Goal: Task Accomplishment & Management: Contribute content

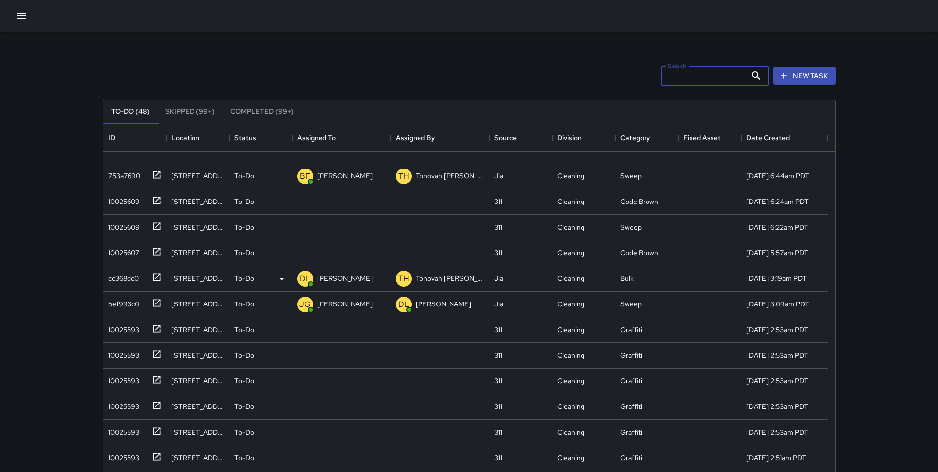
scroll to position [191, 0]
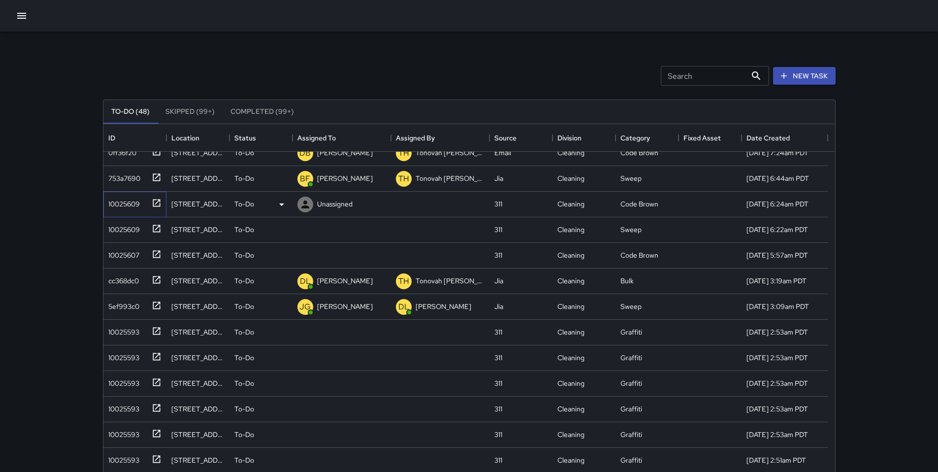
click at [125, 205] on div "10025609" at bounding box center [121, 202] width 35 height 14
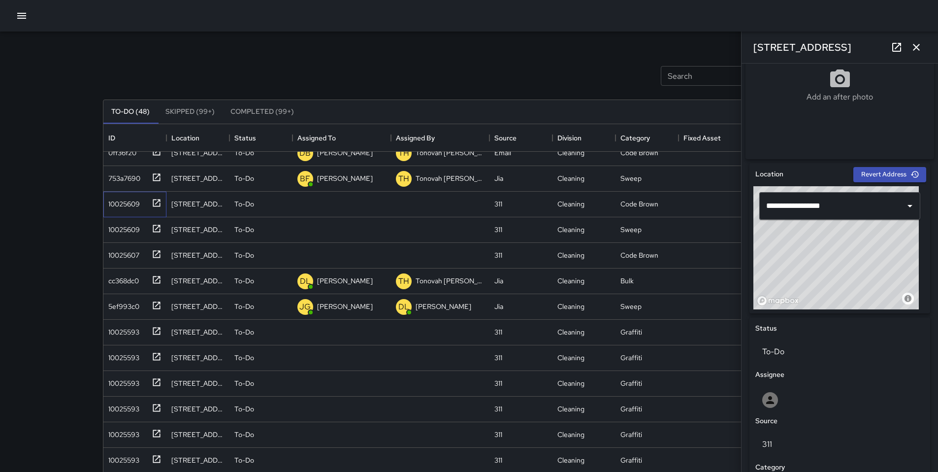
scroll to position [414, 0]
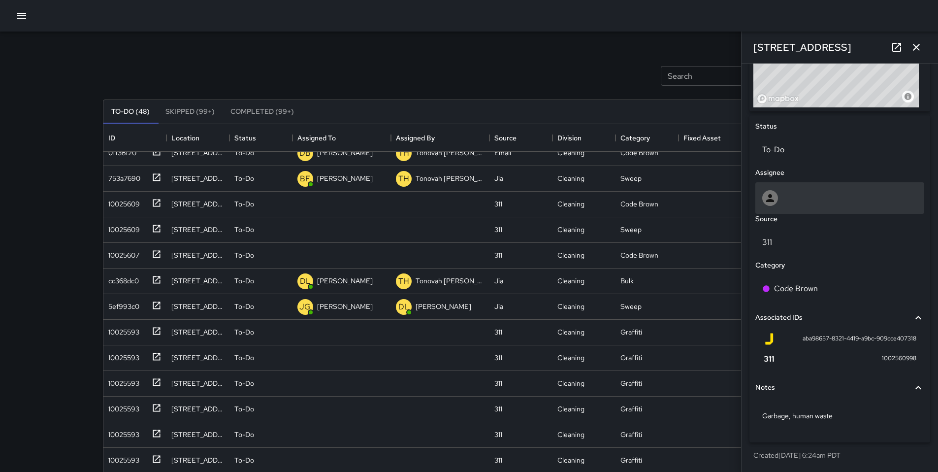
click at [791, 199] on div at bounding box center [839, 198] width 155 height 16
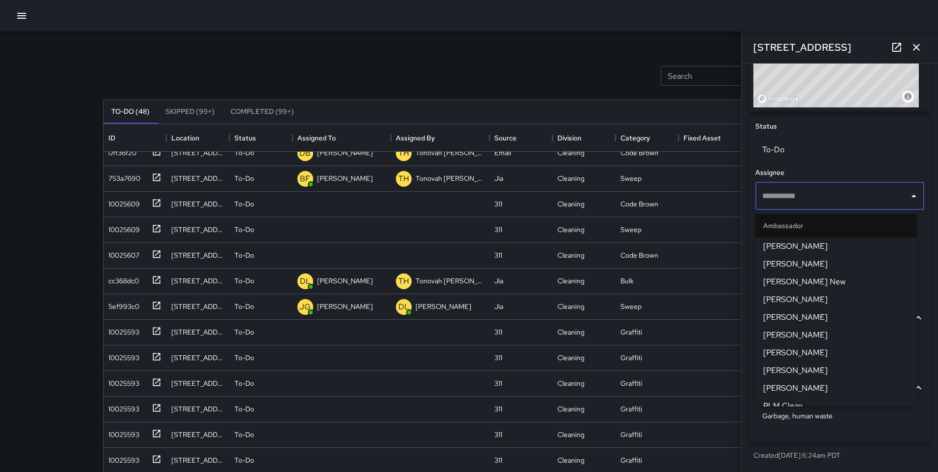
type input "*"
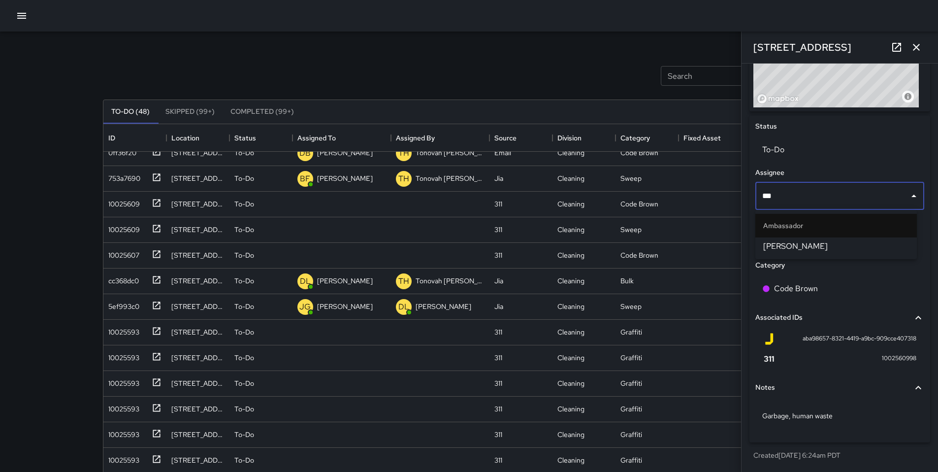
type input "****"
click at [796, 251] on span "Katherine Treminio" at bounding box center [836, 246] width 146 height 12
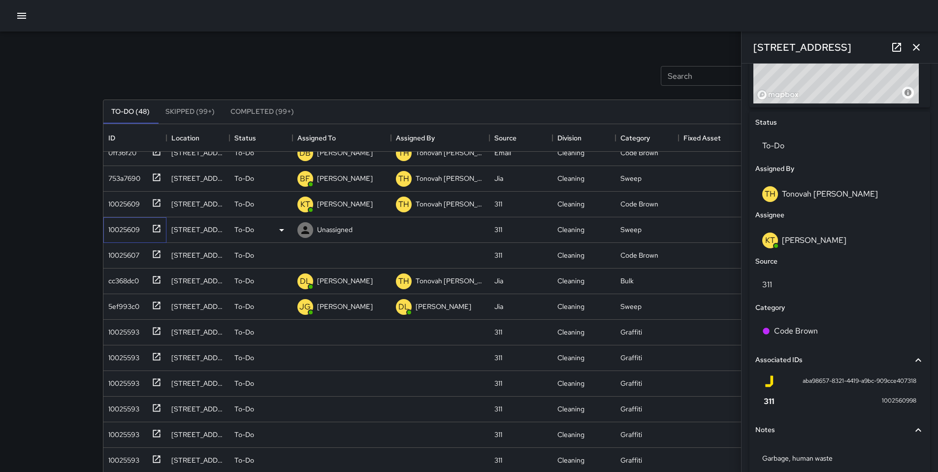
click at [114, 231] on div "10025609" at bounding box center [121, 228] width 35 height 14
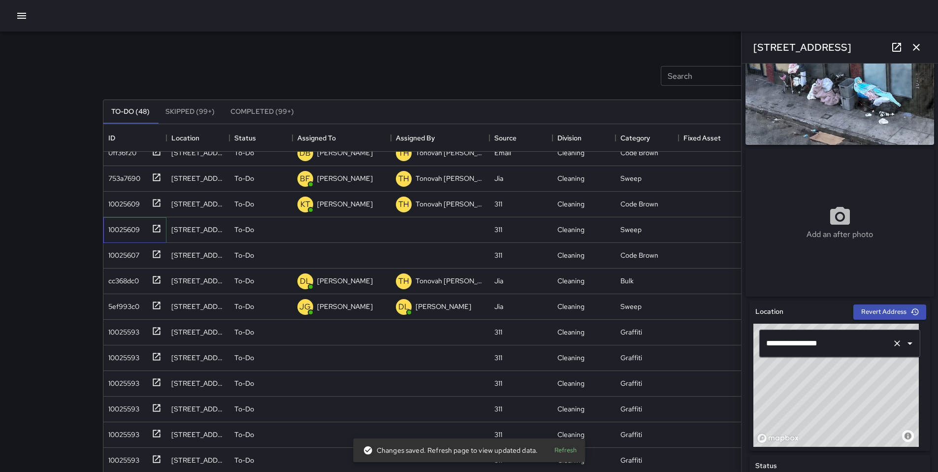
scroll to position [0, 0]
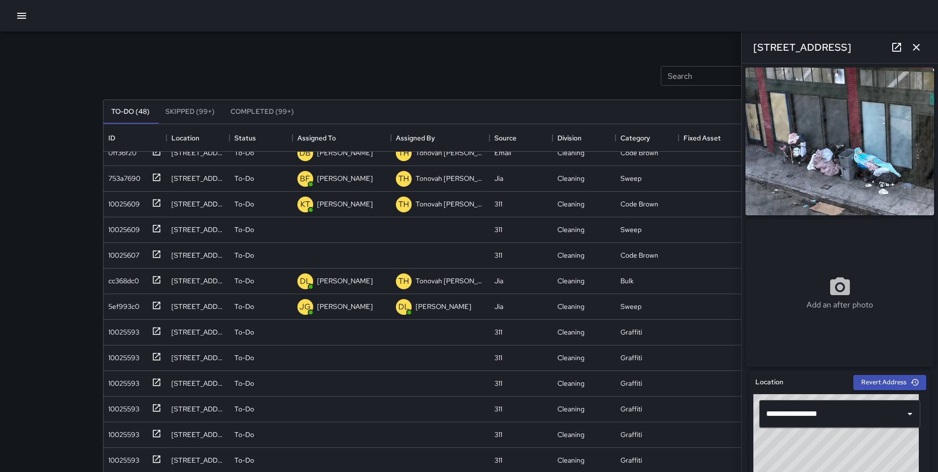
click at [900, 47] on icon at bounding box center [897, 47] width 12 height 12
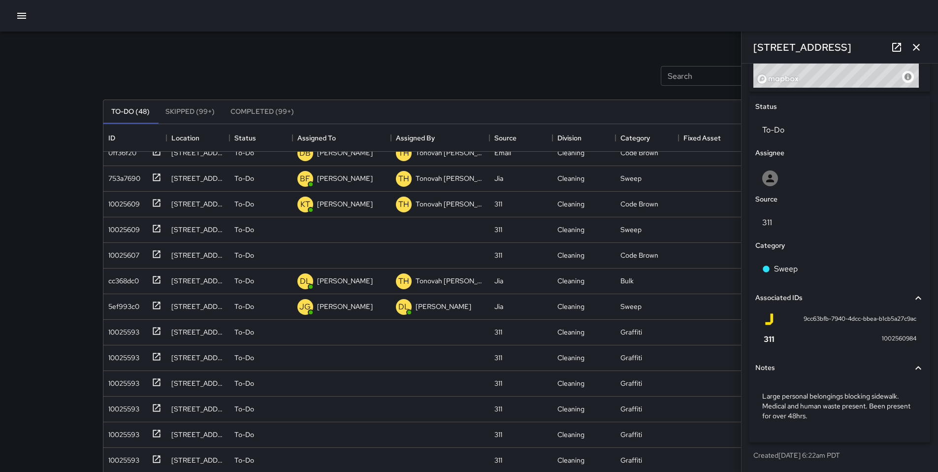
scroll to position [433, 0]
click at [789, 177] on div at bounding box center [839, 178] width 155 height 16
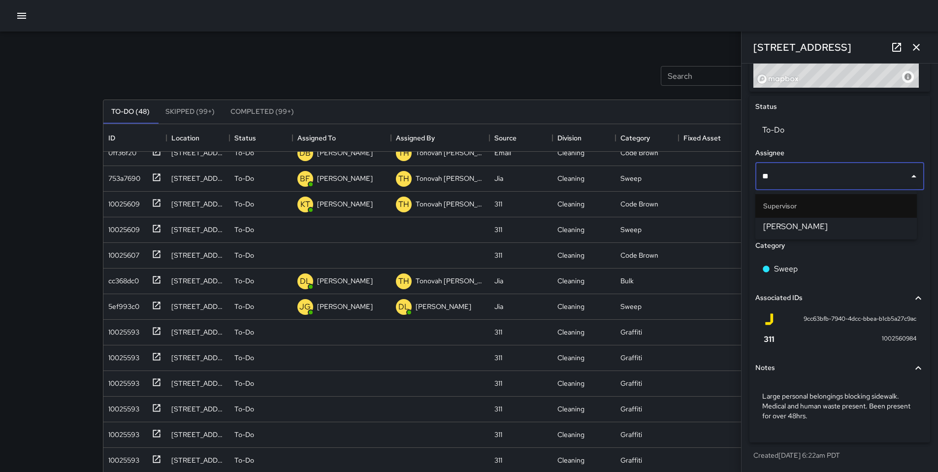
type input "***"
click at [794, 224] on span "SEAN KELLEY" at bounding box center [836, 227] width 146 height 12
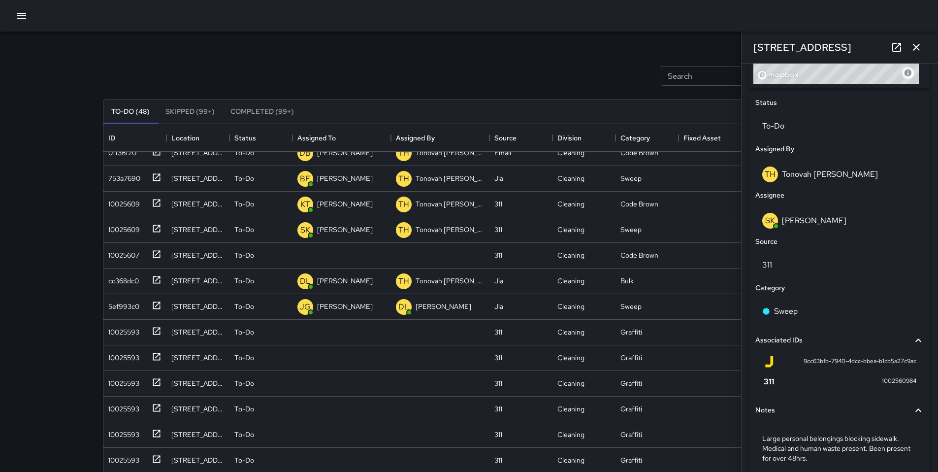
click at [909, 47] on button "button" at bounding box center [916, 47] width 20 height 20
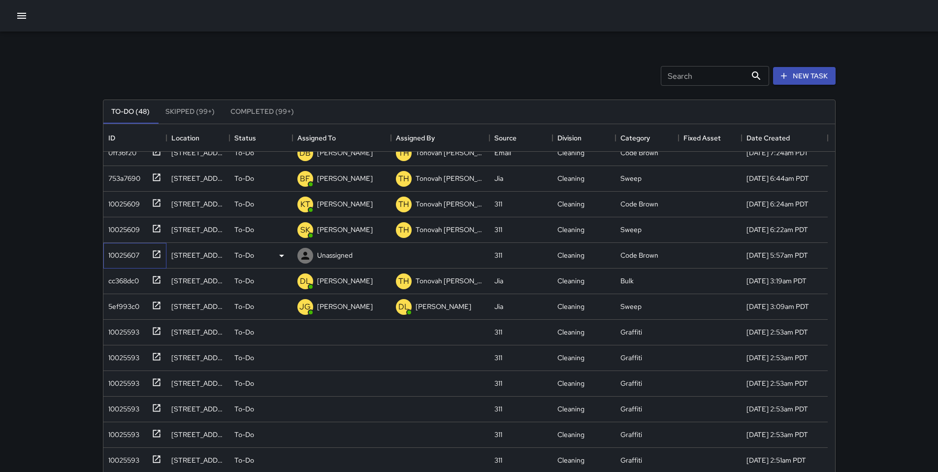
click at [138, 256] on div "10025607" at bounding box center [121, 253] width 35 height 14
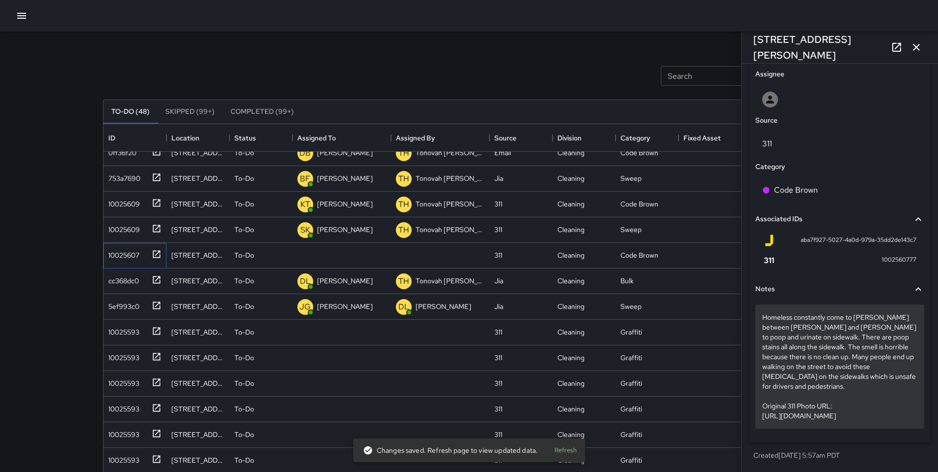
scroll to position [532, 0]
click at [821, 407] on p "Homeless constantly come to Harriet between Howard and Folsom to poop and urina…" at bounding box center [839, 366] width 155 height 108
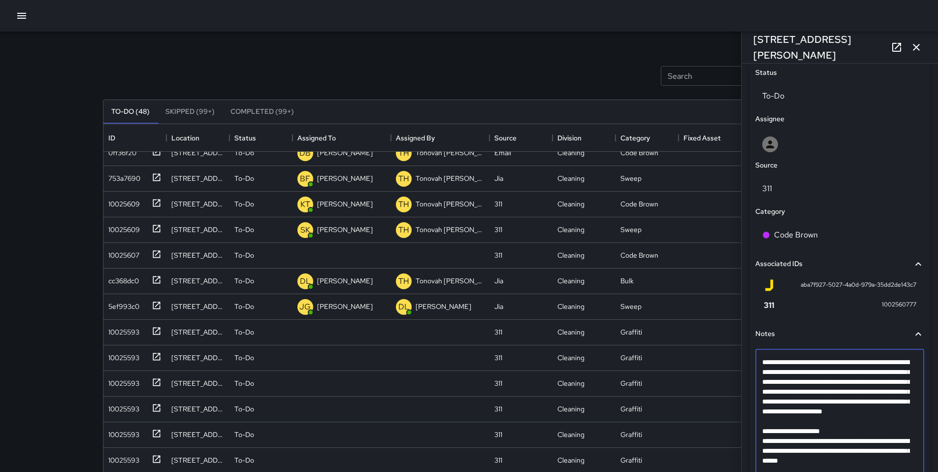
scroll to position [532, 0]
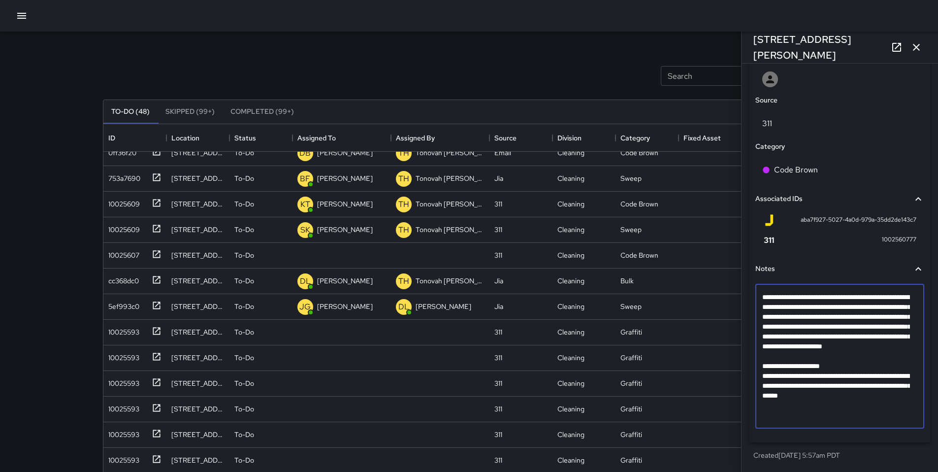
drag, startPoint x: 907, startPoint y: 419, endPoint x: 762, endPoint y: 398, distance: 147.2
click at [762, 398] on textarea "**********" at bounding box center [836, 356] width 148 height 128
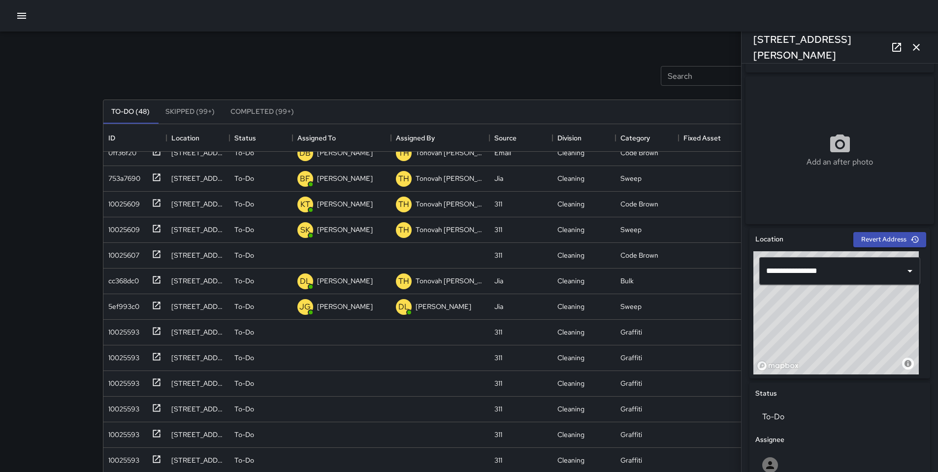
scroll to position [0, 0]
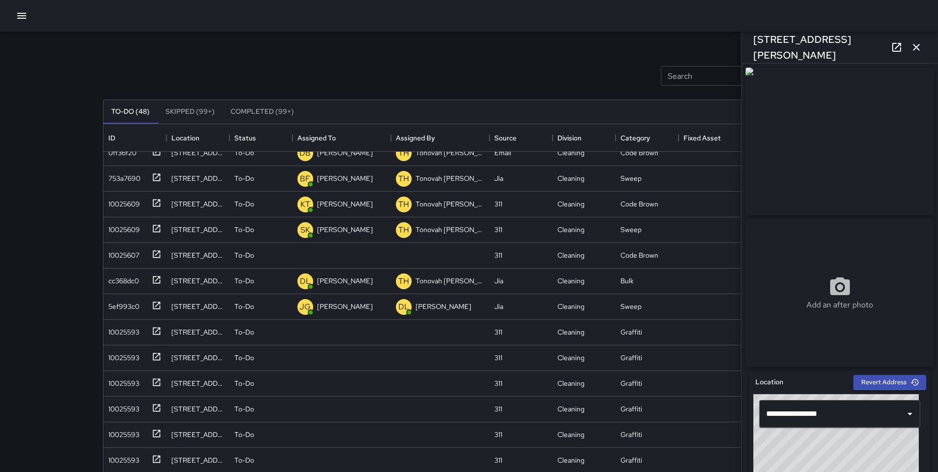
click at [829, 142] on img at bounding box center [839, 141] width 189 height 148
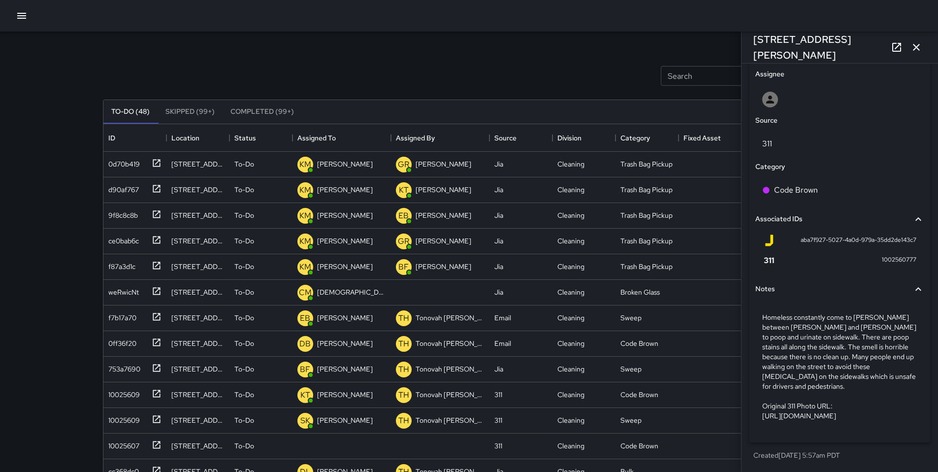
click at [897, 49] on icon at bounding box center [897, 47] width 12 height 12
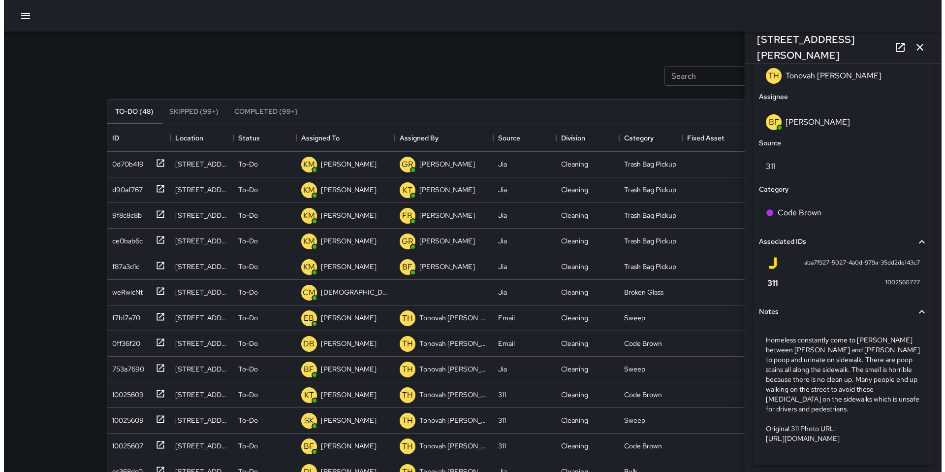
scroll to position [578, 0]
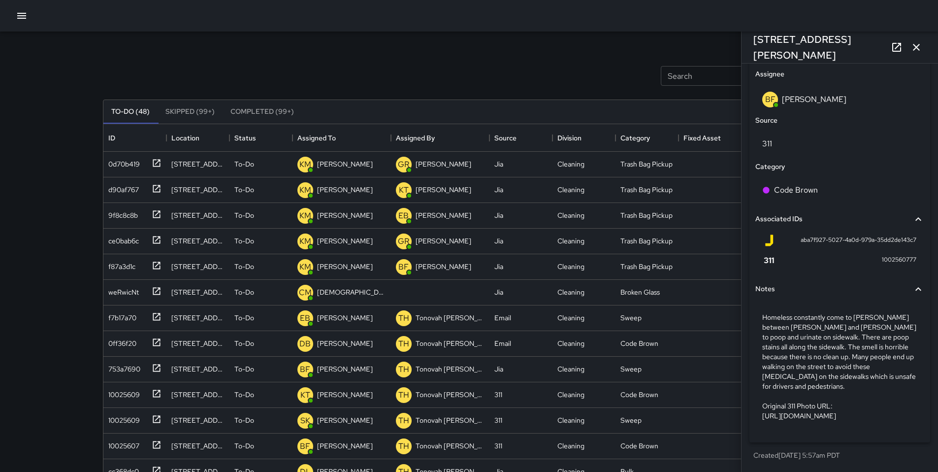
drag, startPoint x: 308, startPoint y: 84, endPoint x: 319, endPoint y: 84, distance: 10.8
click at [309, 84] on div "Search Search New Task" at bounding box center [469, 75] width 737 height 51
click at [911, 54] on button "button" at bounding box center [916, 47] width 20 height 20
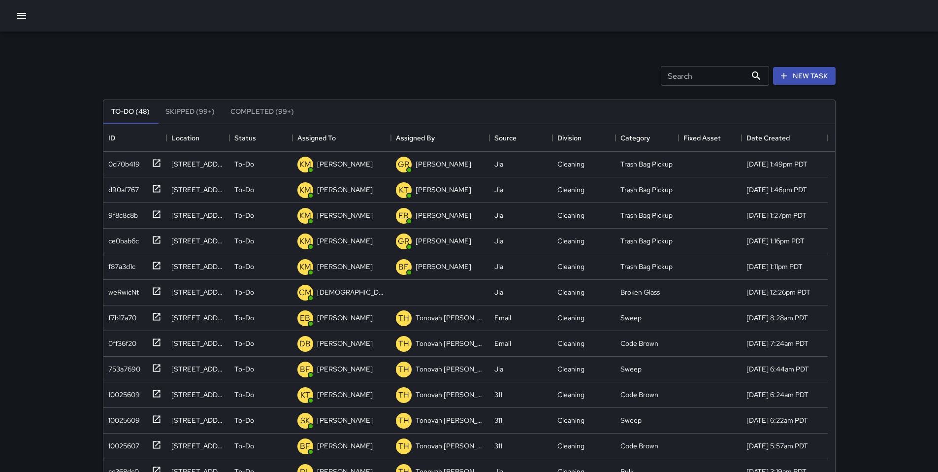
click at [27, 12] on icon "button" at bounding box center [22, 16] width 12 height 12
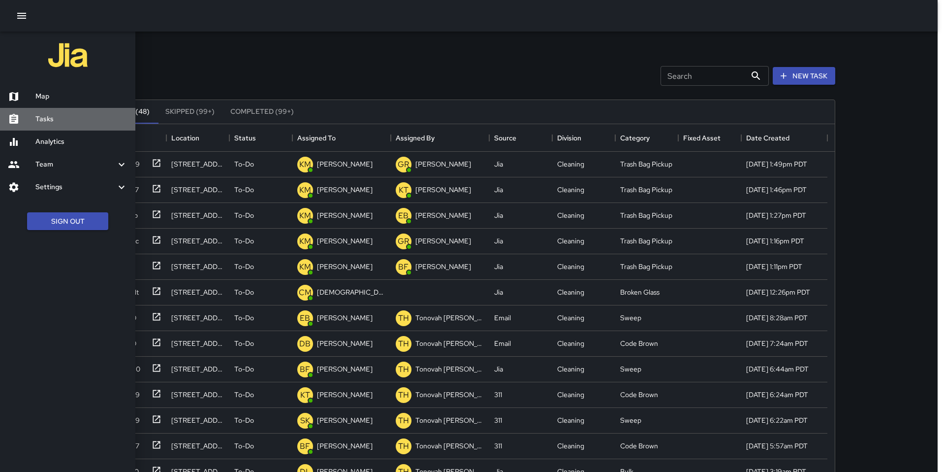
click at [46, 115] on h6 "Tasks" at bounding box center [81, 119] width 92 height 11
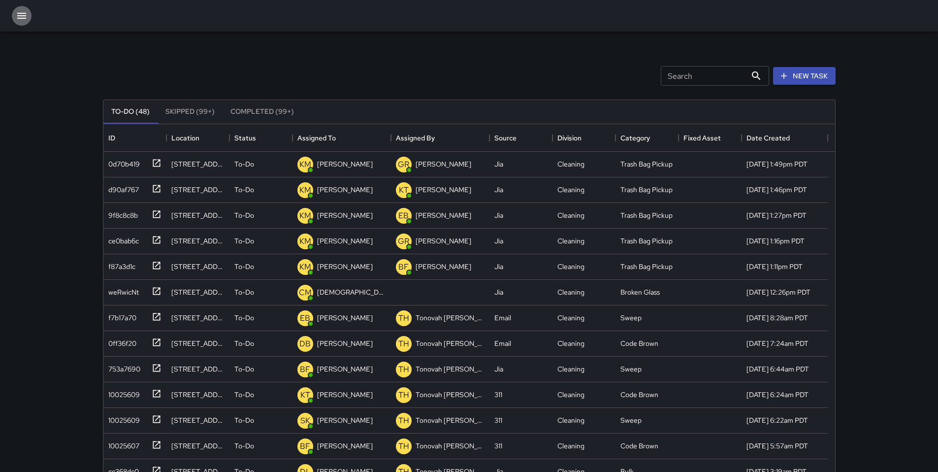
click at [22, 16] on icon "button" at bounding box center [22, 16] width 12 height 12
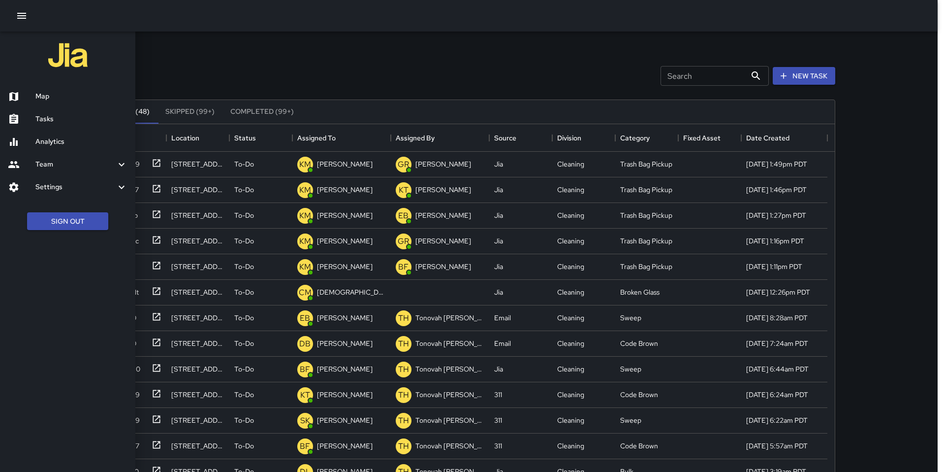
click at [38, 92] on h6 "Map" at bounding box center [81, 96] width 92 height 11
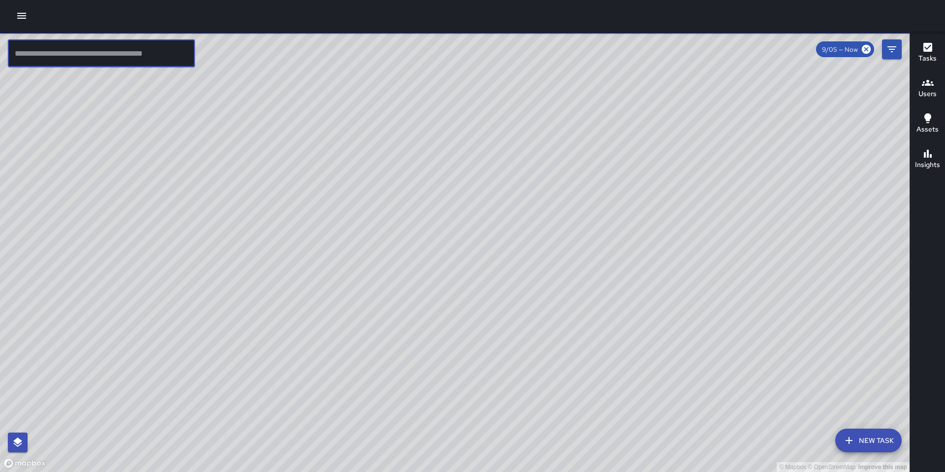
click at [130, 43] on input "text" at bounding box center [101, 53] width 187 height 28
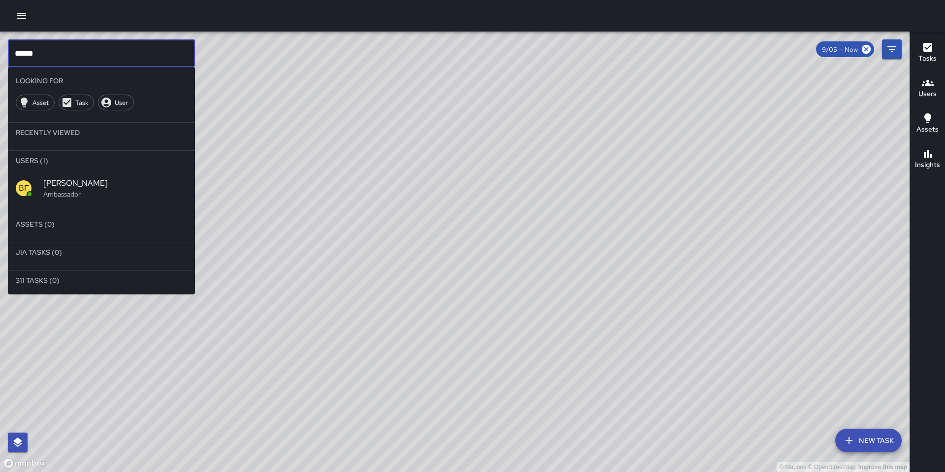
type input "******"
click at [100, 198] on p "Ambassador" at bounding box center [115, 194] width 144 height 10
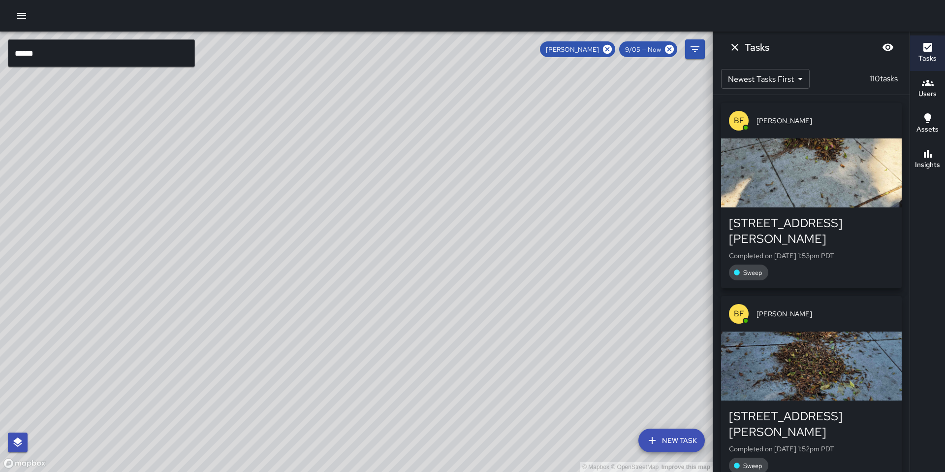
drag, startPoint x: 432, startPoint y: 211, endPoint x: 508, endPoint y: 373, distance: 178.9
click at [506, 381] on div "© Mapbox © OpenStreetMap Improve this map" at bounding box center [356, 252] width 713 height 440
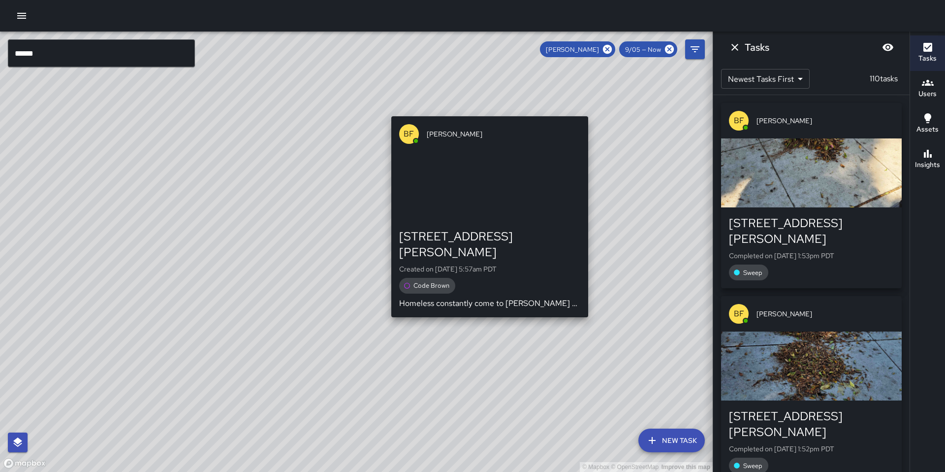
click at [485, 108] on div "© Mapbox © OpenStreetMap Improve this map BF Brenda Flores 38 Harriet Street Cr…" at bounding box center [356, 252] width 713 height 440
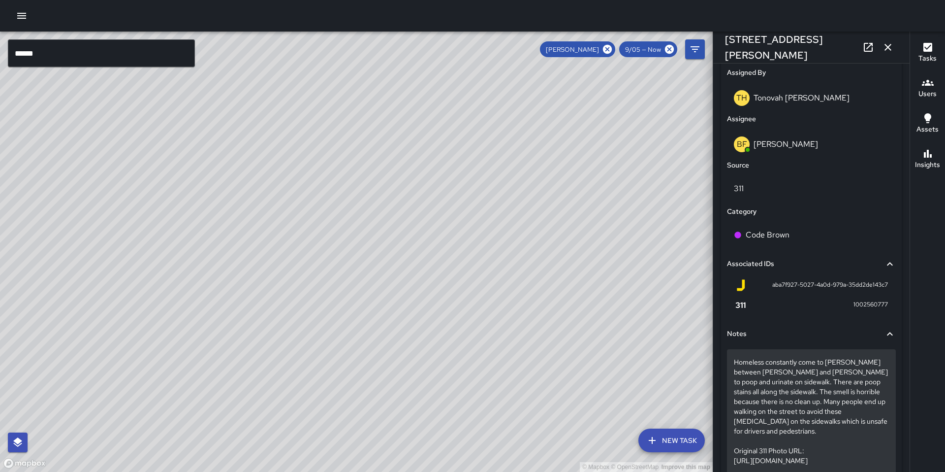
scroll to position [498, 0]
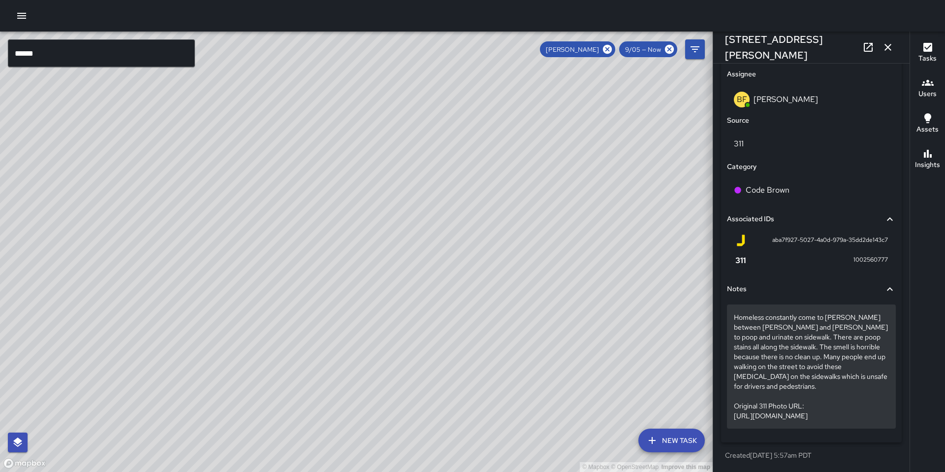
click at [779, 413] on p "Homeless constantly come to Harriet between Howard and Folsom to poop and urina…" at bounding box center [811, 366] width 155 height 108
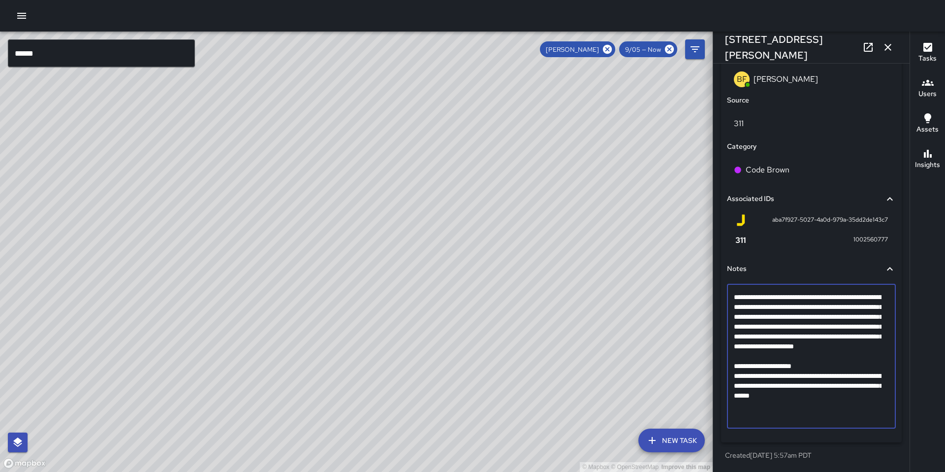
scroll to position [578, 0]
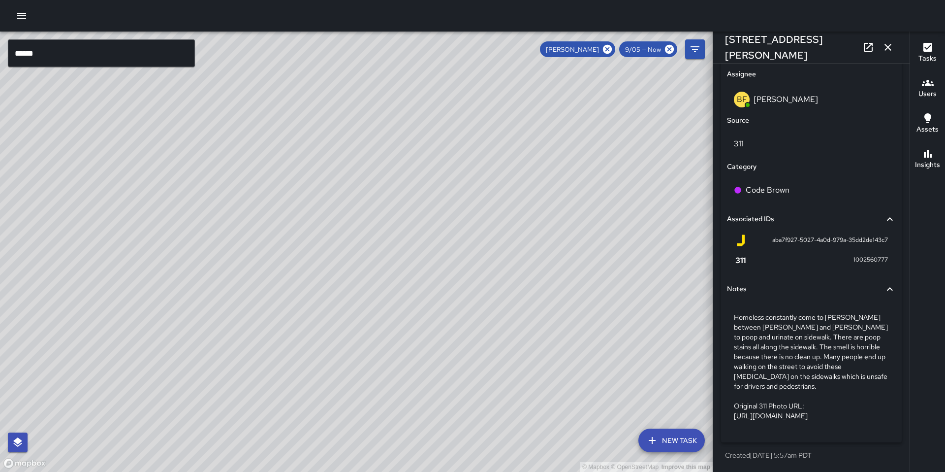
drag, startPoint x: 730, startPoint y: 385, endPoint x: 893, endPoint y: 422, distance: 167.1
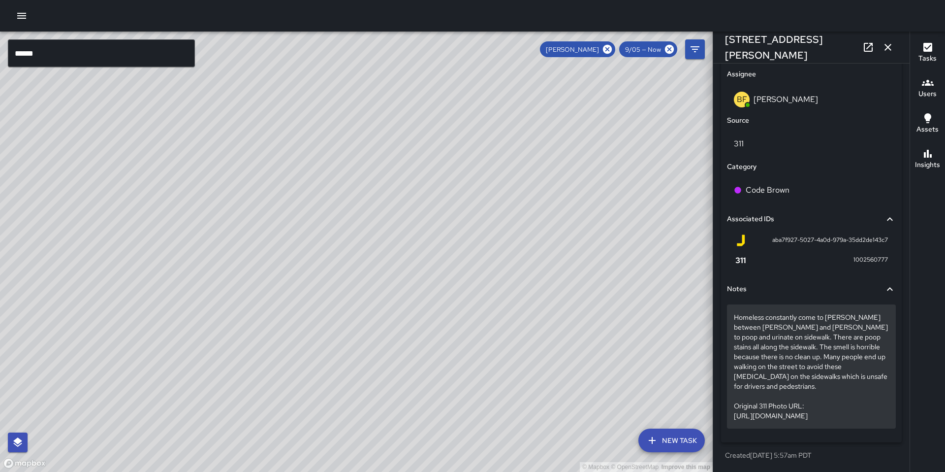
click at [832, 407] on p "Homeless constantly come to Harriet between Howard and Folsom to poop and urina…" at bounding box center [811, 366] width 155 height 108
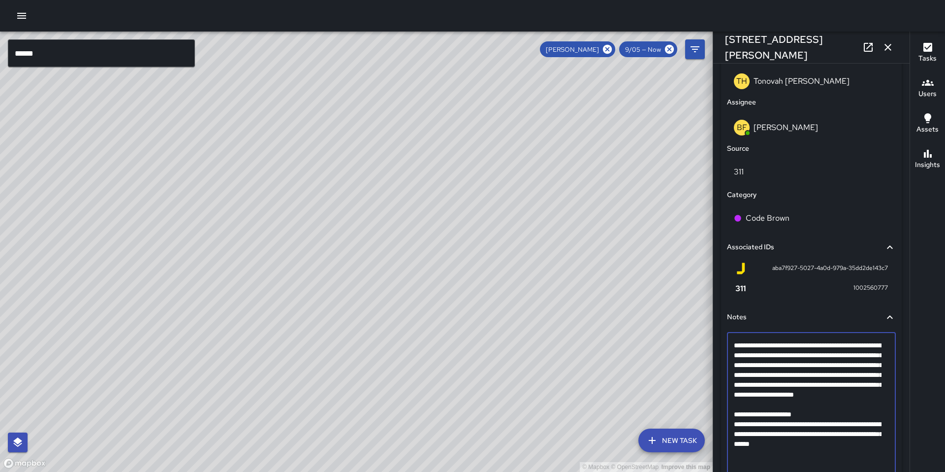
scroll to position [579, 0]
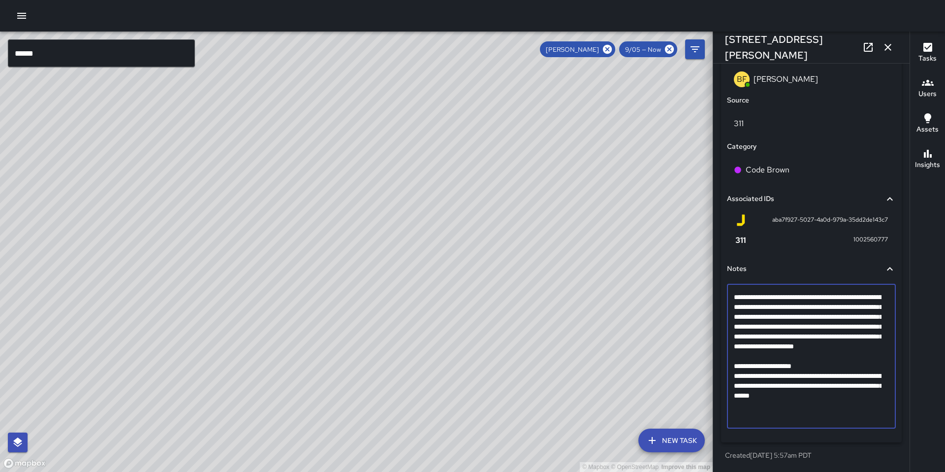
click at [772, 413] on textarea "**********" at bounding box center [808, 356] width 148 height 128
click at [875, 413] on textarea "**********" at bounding box center [808, 356] width 148 height 128
drag, startPoint x: 877, startPoint y: 414, endPoint x: 727, endPoint y: 394, distance: 151.5
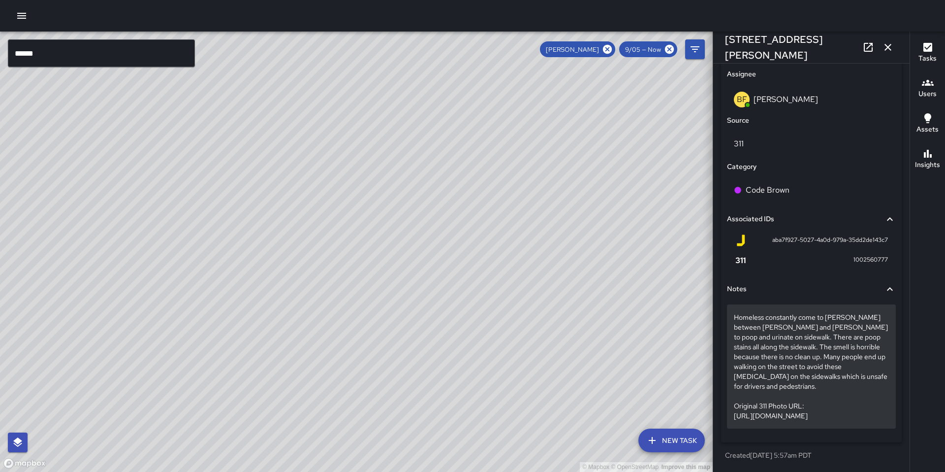
click at [883, 417] on div "Homeless constantly come to Harriet between Howard and Folsom to poop and urina…" at bounding box center [811, 366] width 169 height 124
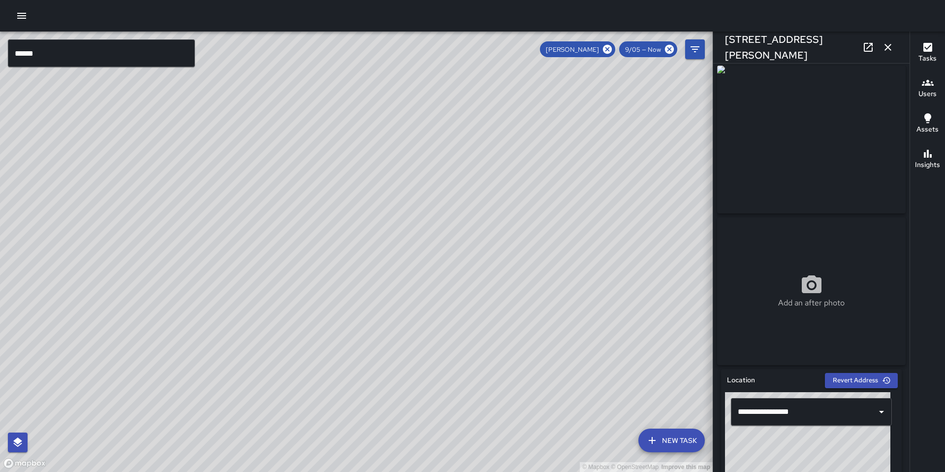
scroll to position [0, 0]
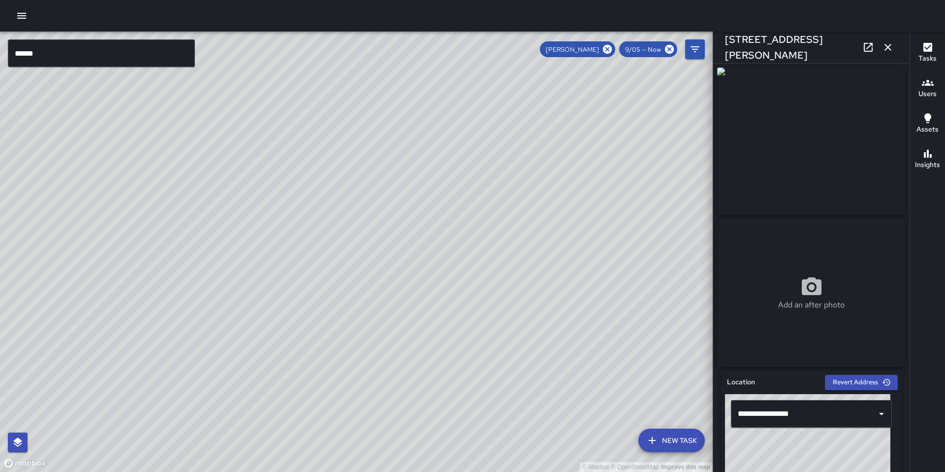
click at [809, 244] on div "Add an after photo" at bounding box center [811, 293] width 189 height 148
click at [798, 180] on img at bounding box center [811, 141] width 189 height 148
click at [726, 77] on img at bounding box center [811, 141] width 189 height 148
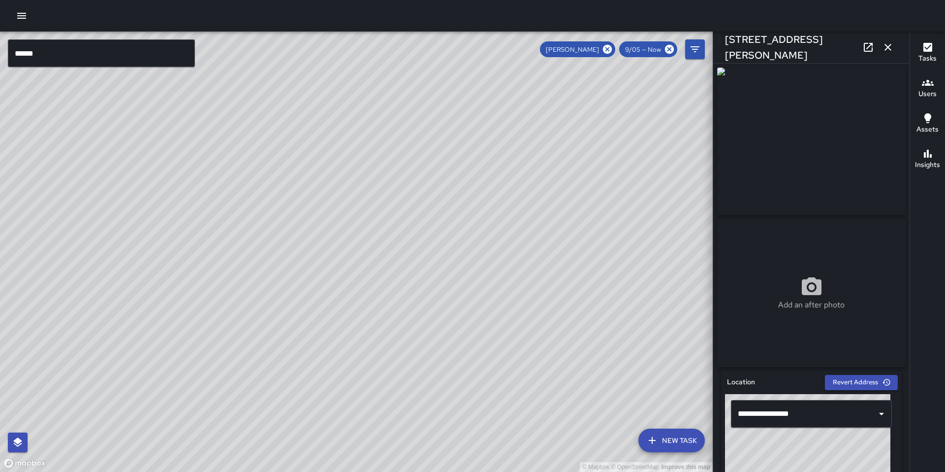
click at [726, 77] on img at bounding box center [811, 141] width 189 height 148
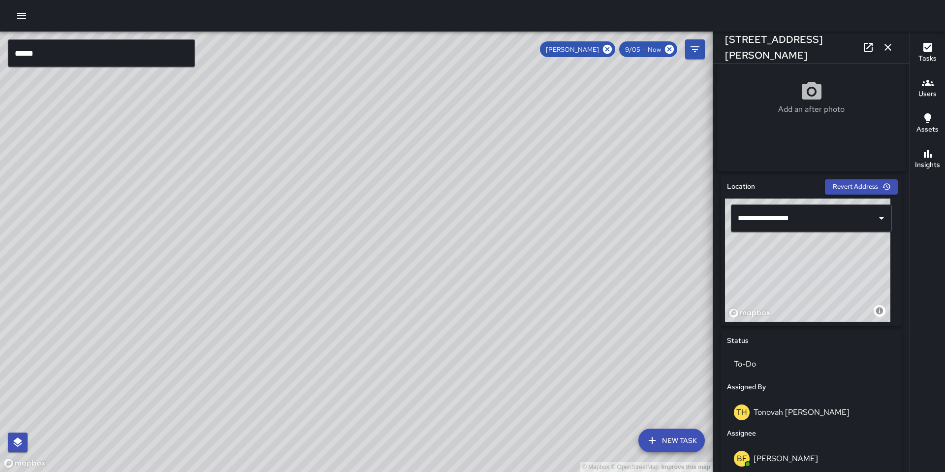
scroll to position [89, 0]
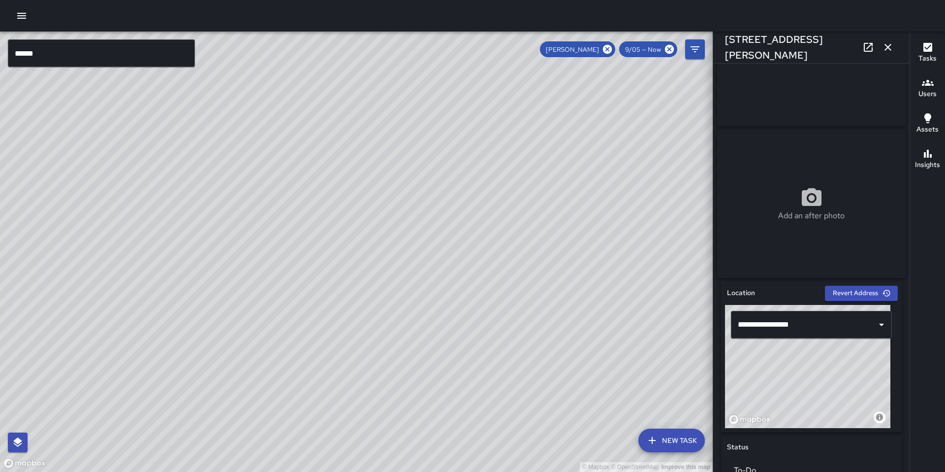
click at [863, 48] on icon at bounding box center [869, 47] width 12 height 12
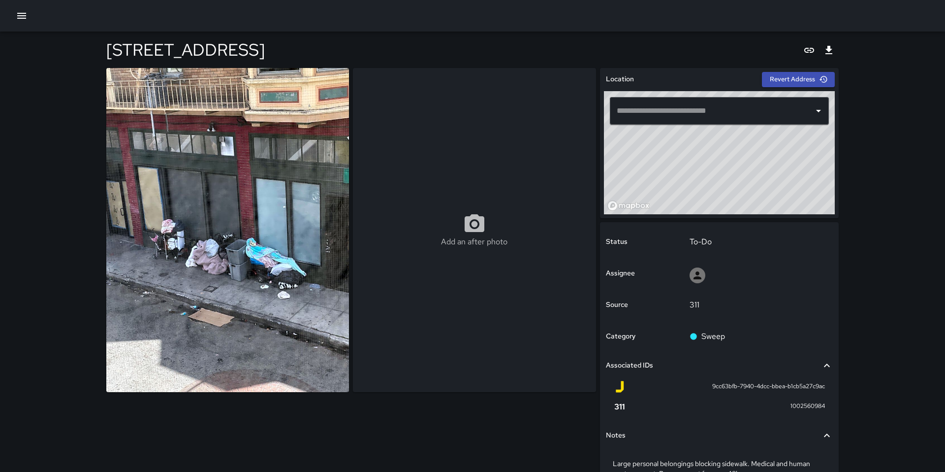
type input "**********"
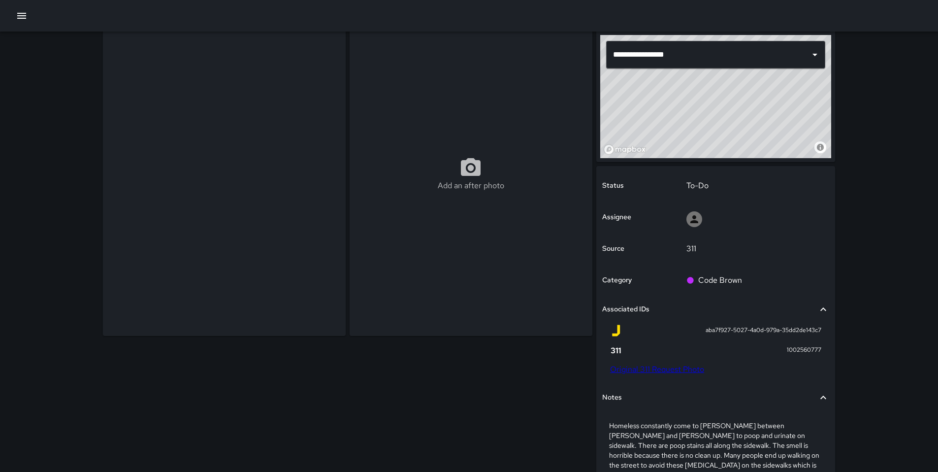
scroll to position [151, 0]
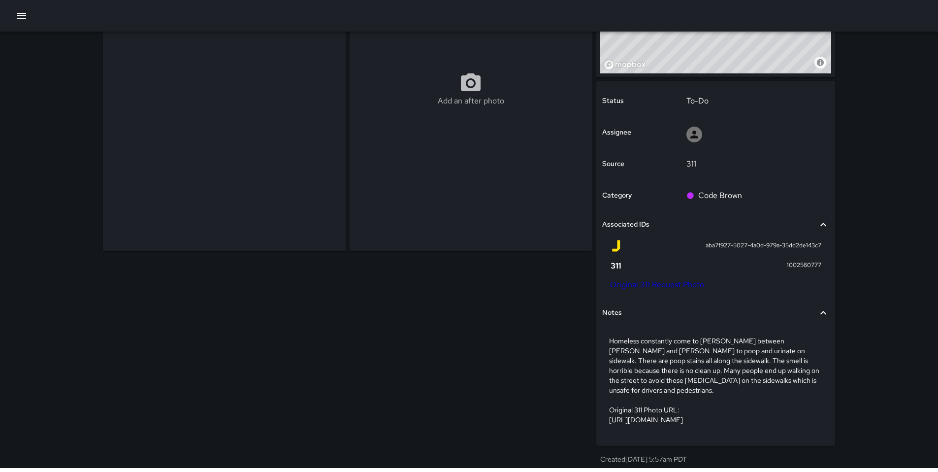
click at [648, 279] on link "Original 311 Request Photo" at bounding box center [657, 284] width 94 height 10
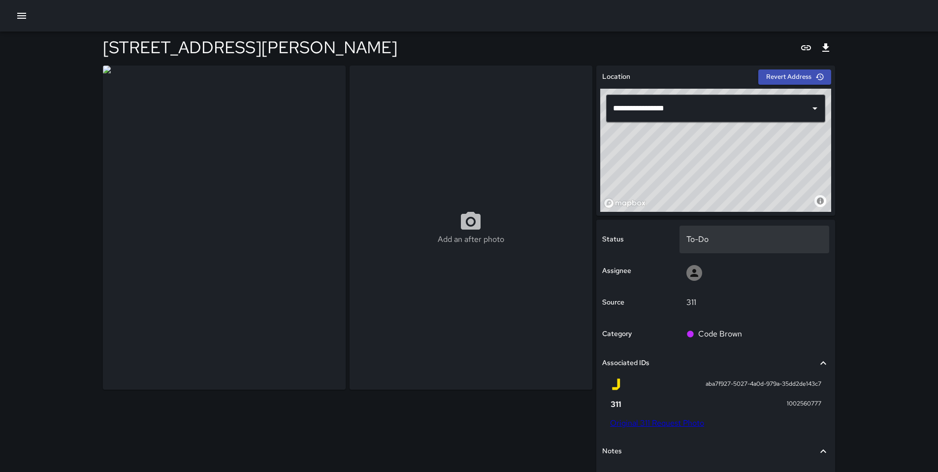
scroll to position [0, 0]
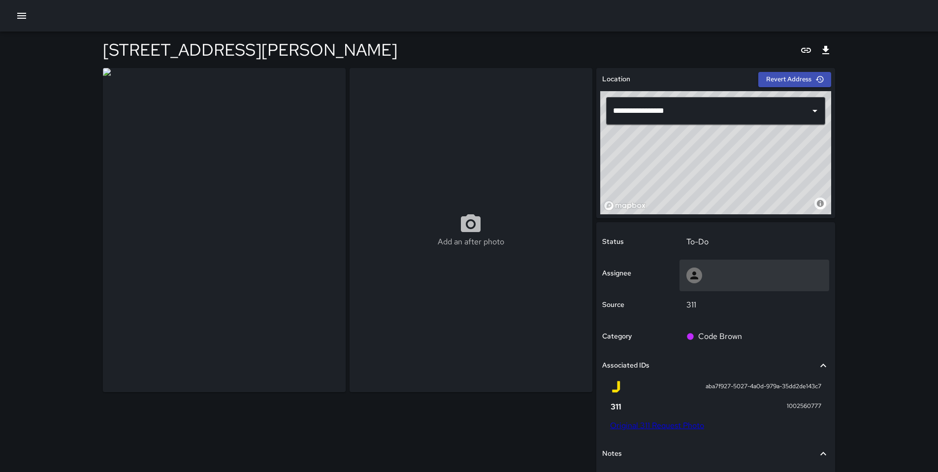
click at [698, 280] on icon at bounding box center [694, 275] width 12 height 12
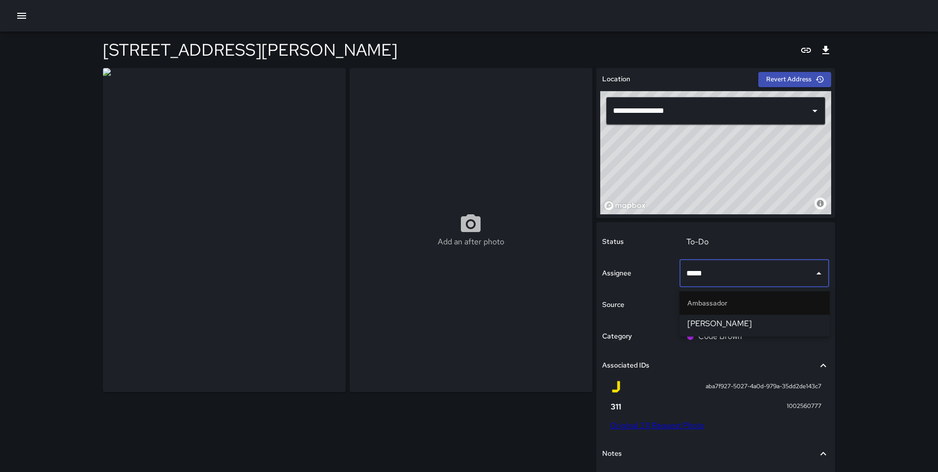
type input "******"
click at [710, 323] on span "[PERSON_NAME]" at bounding box center [754, 324] width 134 height 12
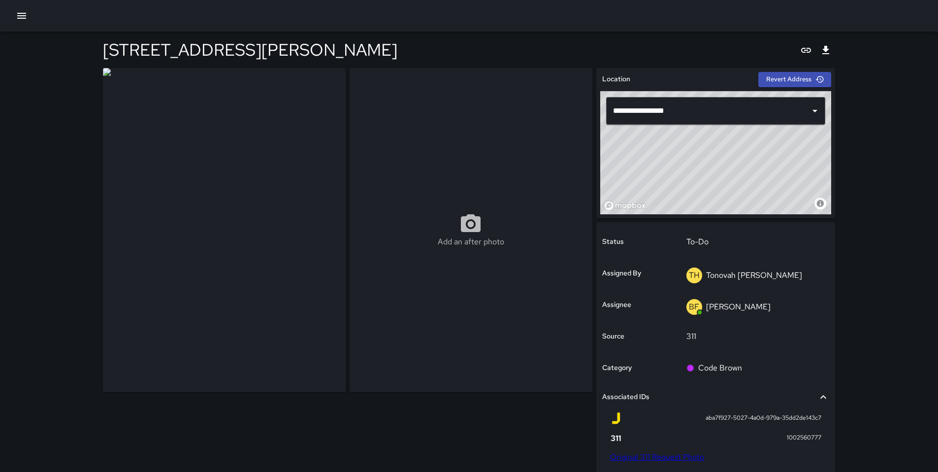
click at [889, 252] on div "**********" at bounding box center [469, 320] width 938 height 640
click at [284, 211] on img at bounding box center [224, 230] width 243 height 324
click at [284, 210] on img at bounding box center [224, 230] width 243 height 324
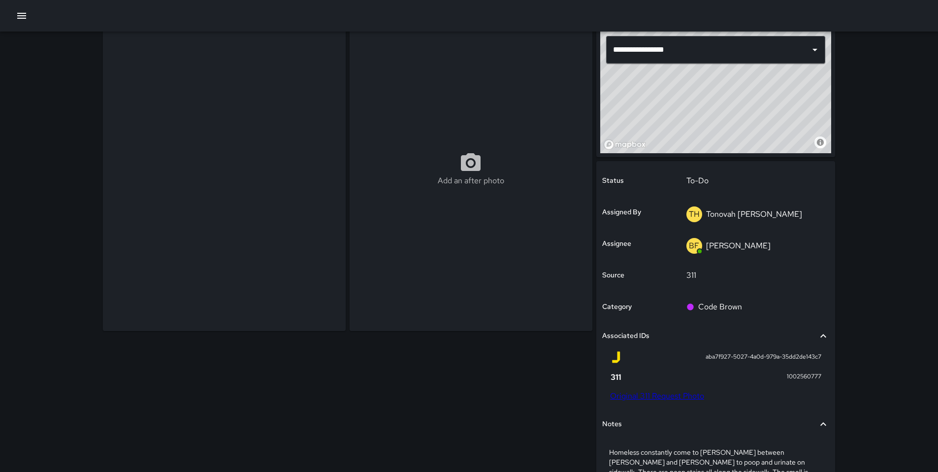
scroll to position [182, 0]
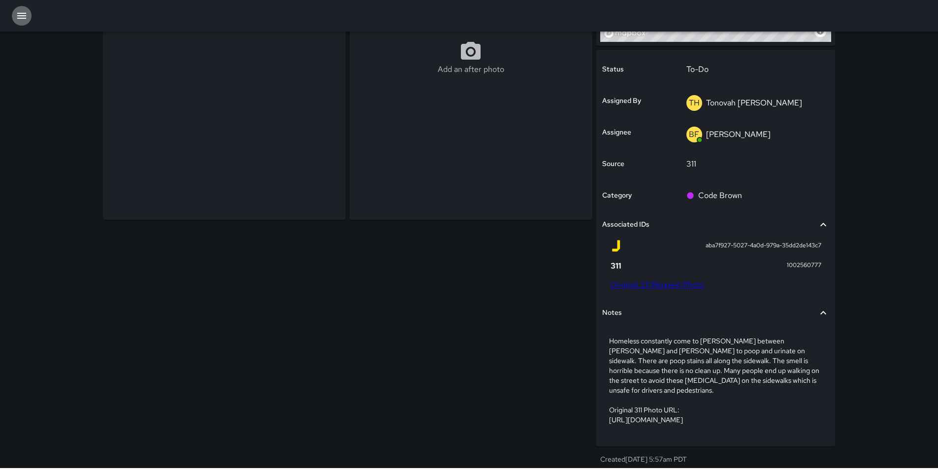
click at [17, 14] on icon "button" at bounding box center [22, 16] width 12 height 12
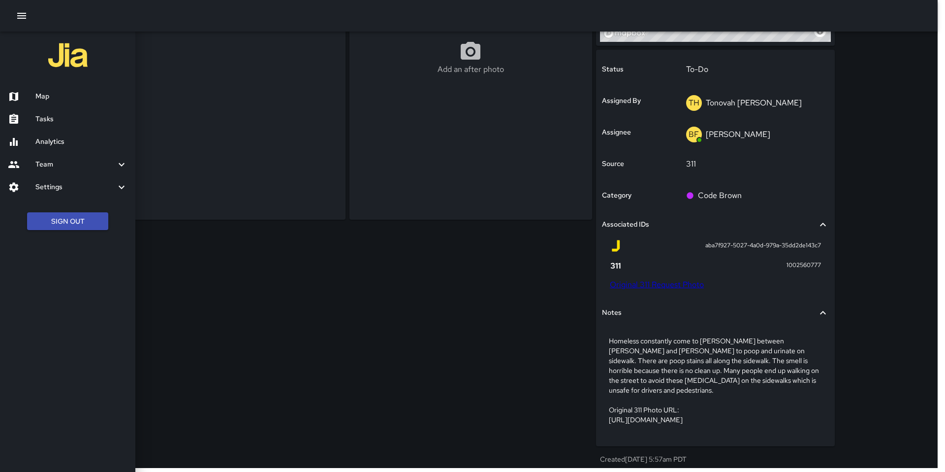
click at [447, 258] on div at bounding box center [472, 236] width 945 height 472
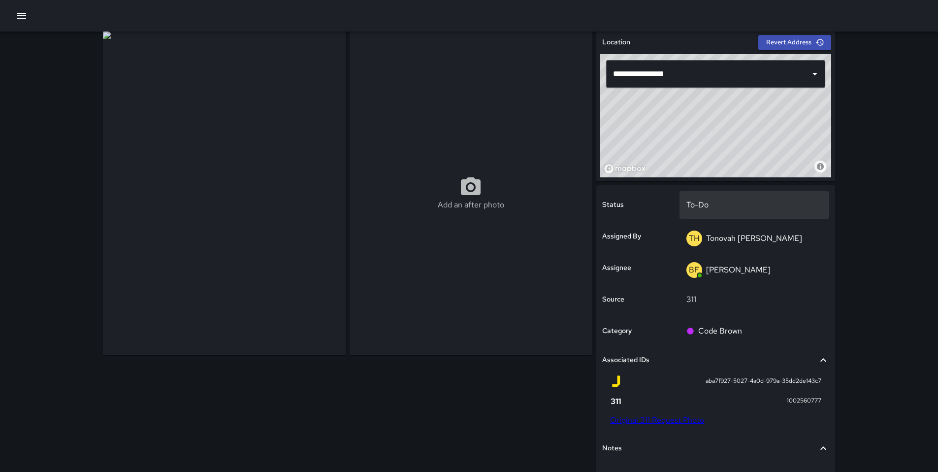
scroll to position [0, 0]
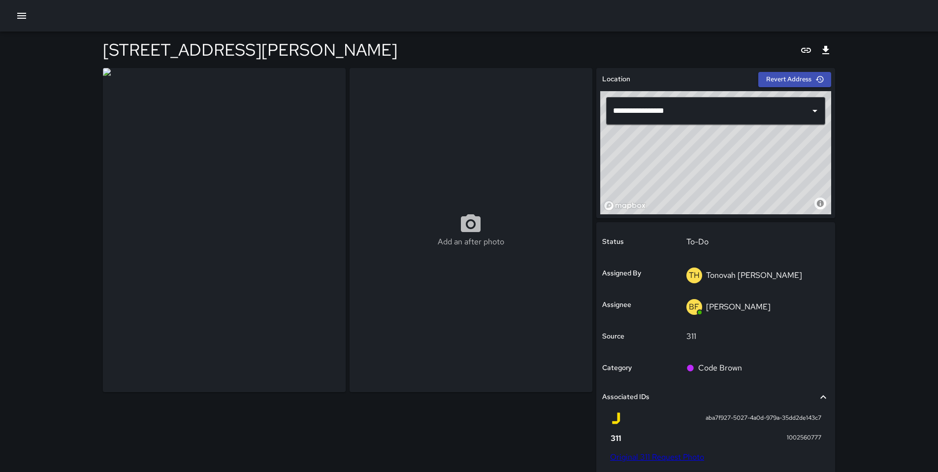
click at [23, 22] on button "button" at bounding box center [22, 16] width 20 height 20
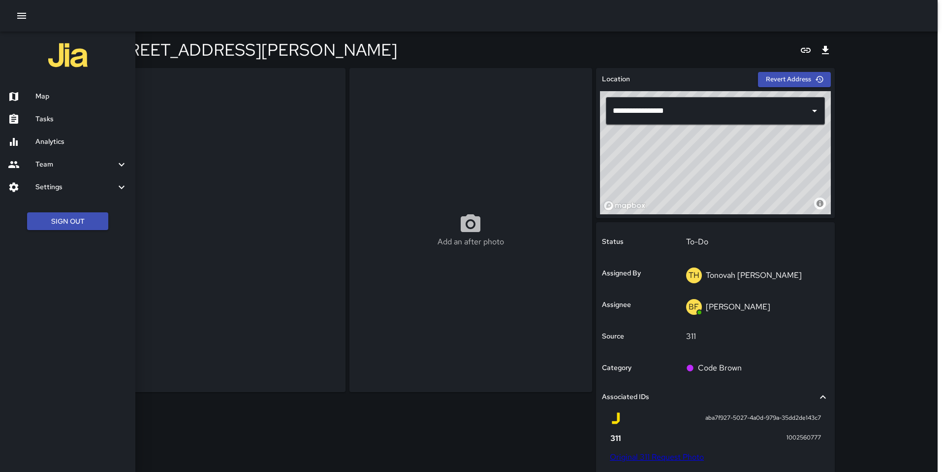
click at [44, 101] on h6 "Map" at bounding box center [81, 96] width 92 height 11
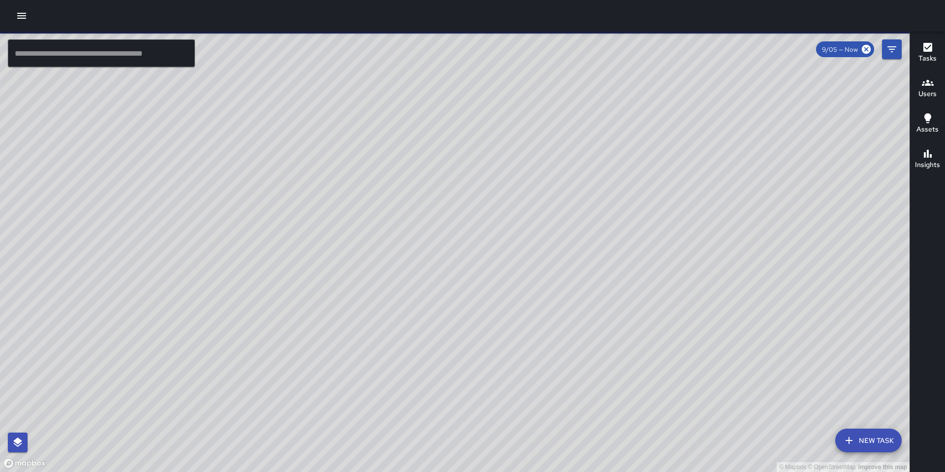
click at [26, 58] on input "text" at bounding box center [101, 53] width 187 height 28
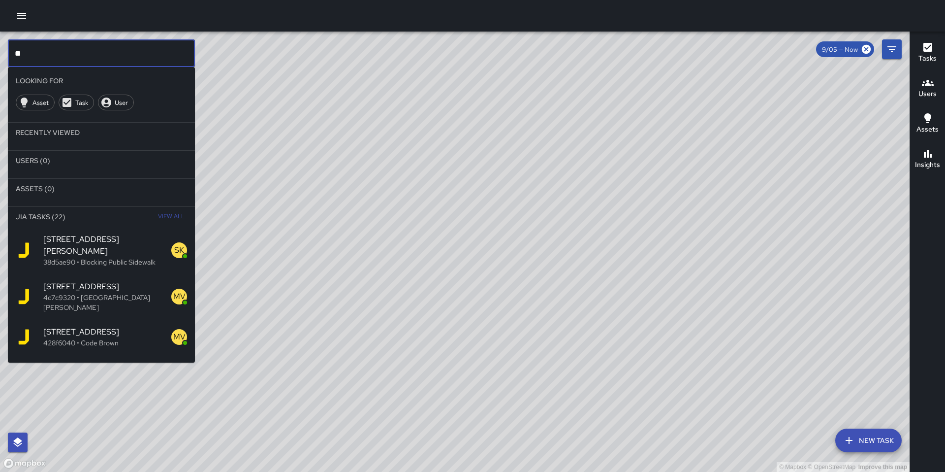
type input "*"
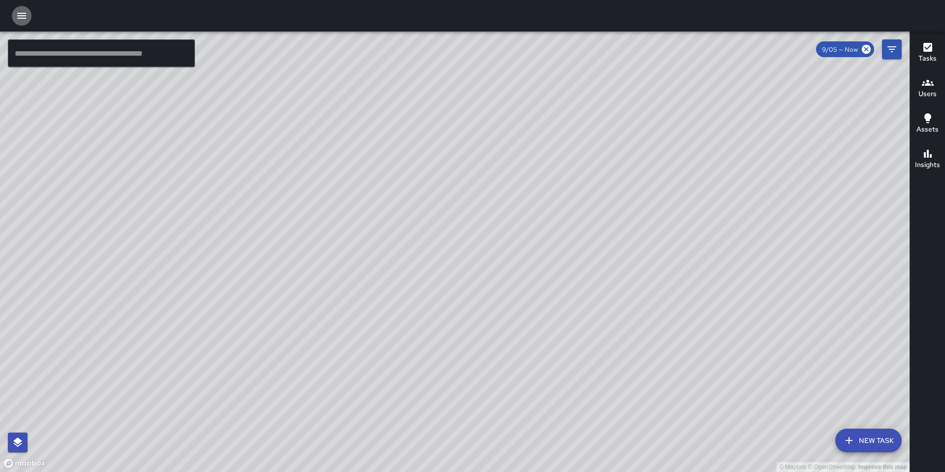
click at [21, 18] on icon "button" at bounding box center [21, 16] width 9 height 6
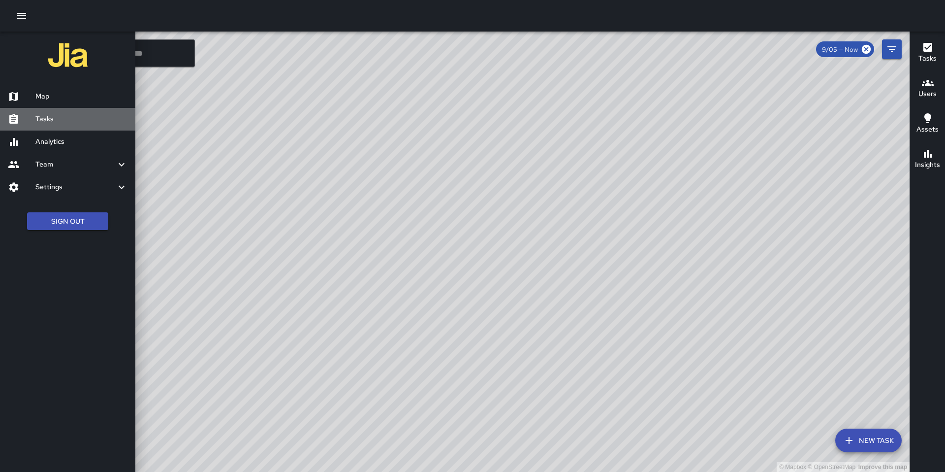
click at [60, 117] on h6 "Tasks" at bounding box center [81, 119] width 92 height 11
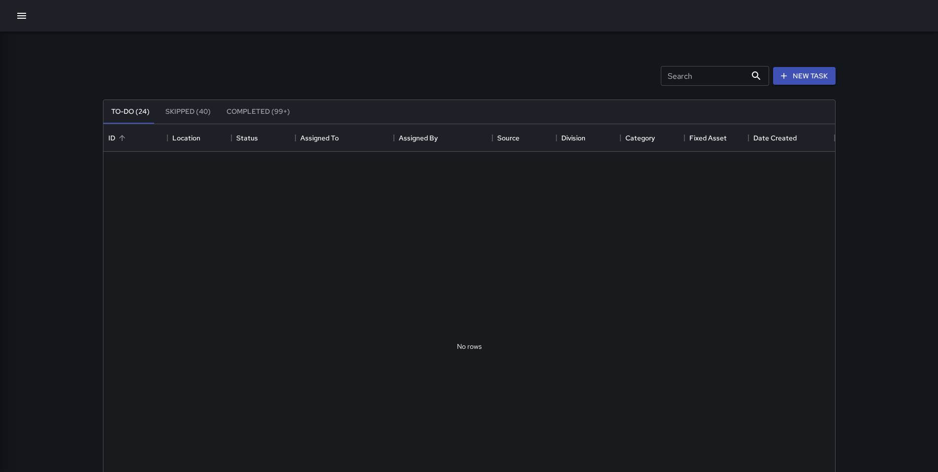
scroll to position [410, 724]
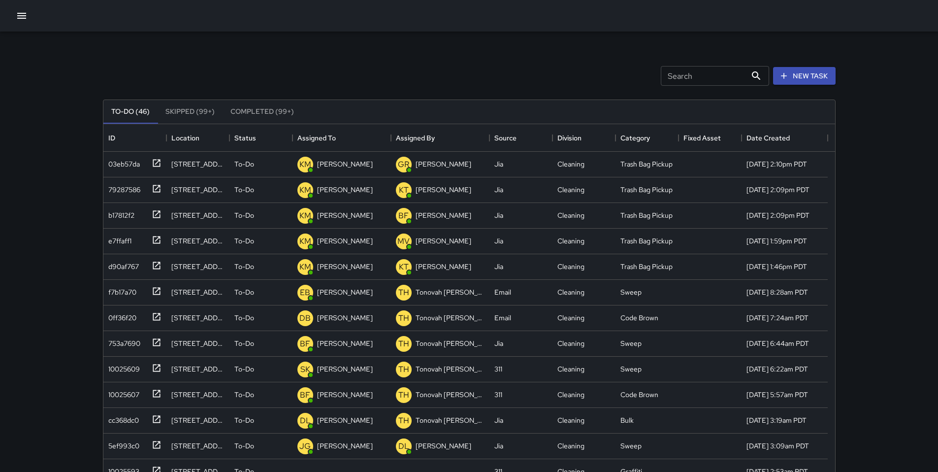
click at [390, 53] on div "Search Search New Task" at bounding box center [469, 75] width 737 height 51
drag, startPoint x: 349, startPoint y: 97, endPoint x: 351, endPoint y: 91, distance: 6.6
click at [351, 91] on div "To-Do (46) Skipped (99+) Completed (99+) ID Location Status Assigned To Assigne…" at bounding box center [469, 334] width 733 height 496
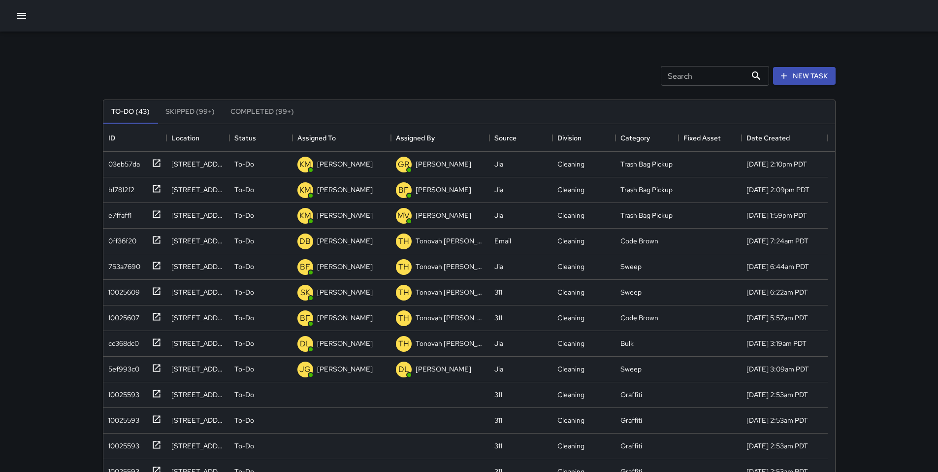
click at [417, 65] on div "Search Search New Task" at bounding box center [469, 75] width 737 height 51
click at [129, 318] on div "10025607" at bounding box center [121, 316] width 35 height 14
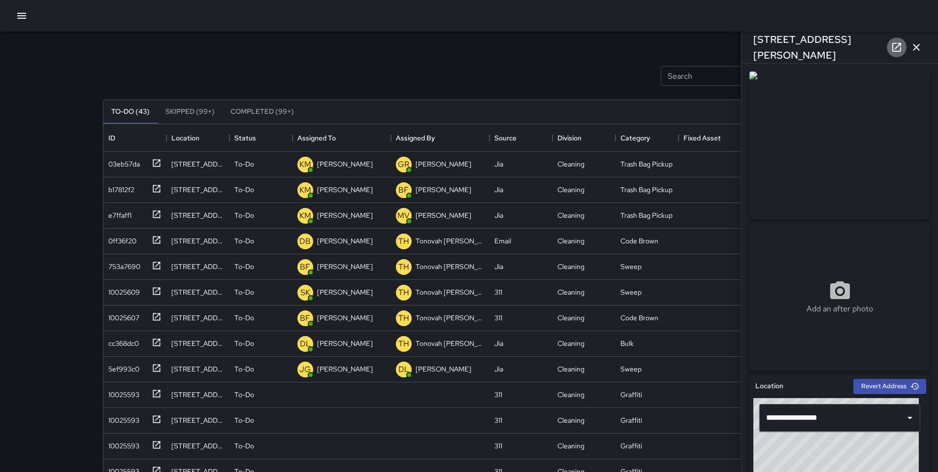
click at [895, 49] on icon at bounding box center [897, 47] width 12 height 12
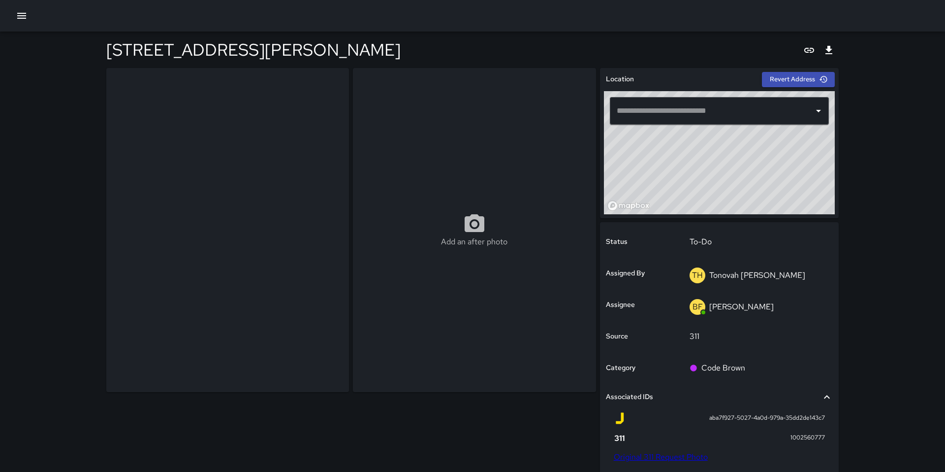
type input "**********"
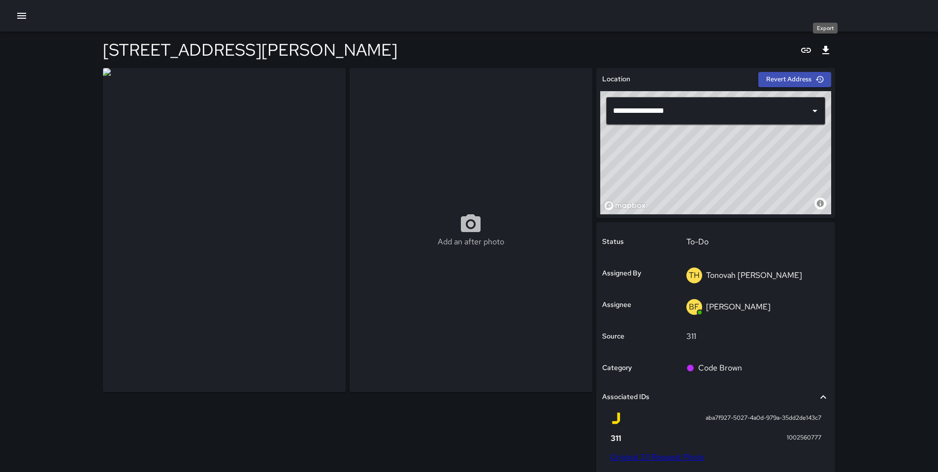
click at [826, 53] on icon "Export" at bounding box center [825, 50] width 7 height 8
click at [23, 13] on icon "button" at bounding box center [21, 16] width 9 height 6
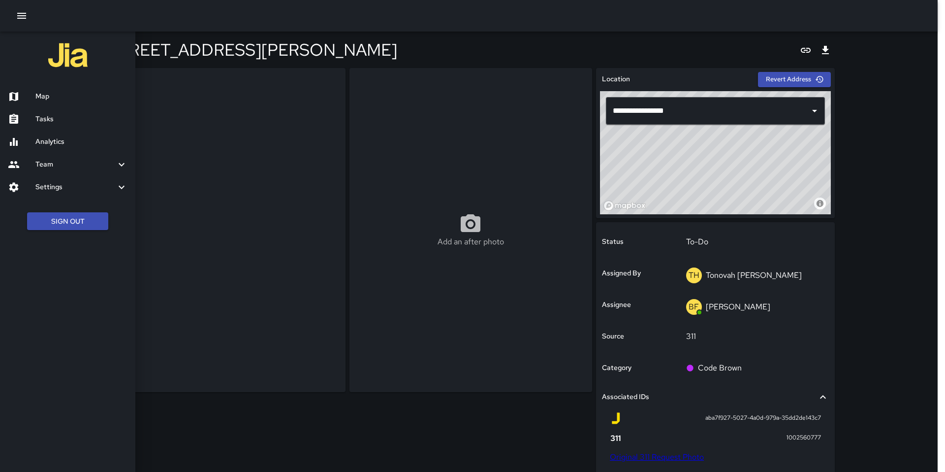
click at [47, 95] on h6 "Map" at bounding box center [81, 96] width 92 height 11
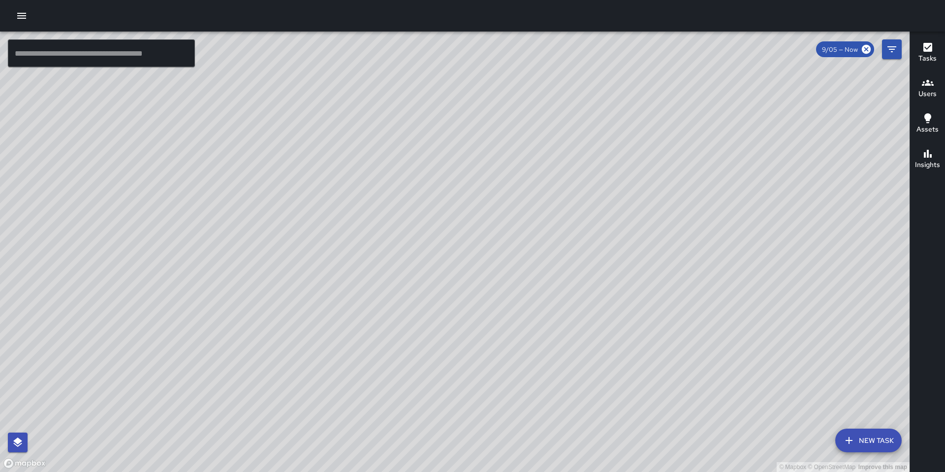
drag, startPoint x: 446, startPoint y: 279, endPoint x: 440, endPoint y: 299, distance: 21.0
click at [440, 299] on div "© Mapbox © OpenStreetMap Improve this map" at bounding box center [455, 252] width 910 height 440
drag, startPoint x: 480, startPoint y: 261, endPoint x: 488, endPoint y: 267, distance: 10.9
click at [488, 267] on div "© Mapbox © OpenStreetMap Improve this map" at bounding box center [455, 252] width 910 height 440
drag, startPoint x: 488, startPoint y: 268, endPoint x: 515, endPoint y: 265, distance: 27.2
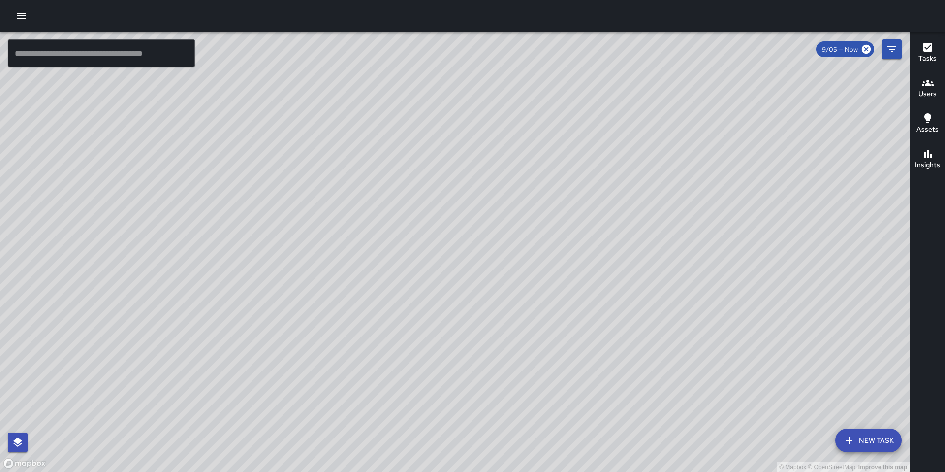
click at [515, 265] on div "© Mapbox © OpenStreetMap Improve this map" at bounding box center [455, 252] width 910 height 440
click at [24, 18] on icon "button" at bounding box center [22, 16] width 12 height 12
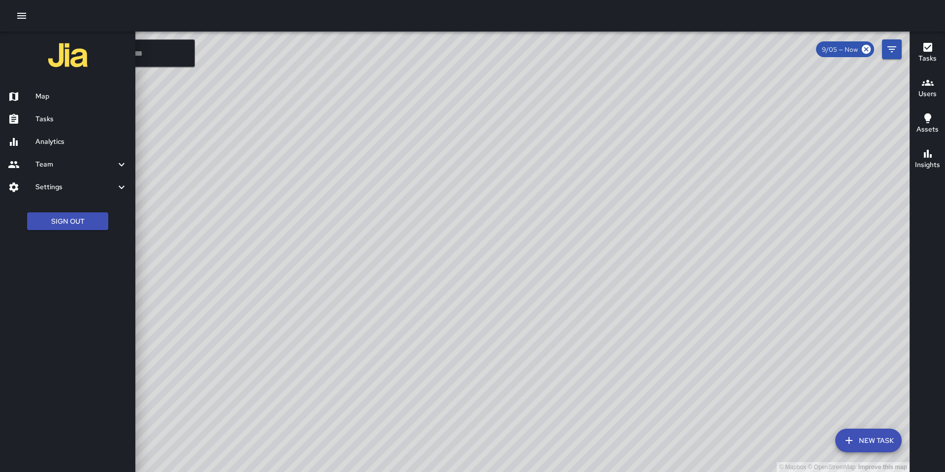
click at [65, 121] on h6 "Tasks" at bounding box center [81, 119] width 92 height 11
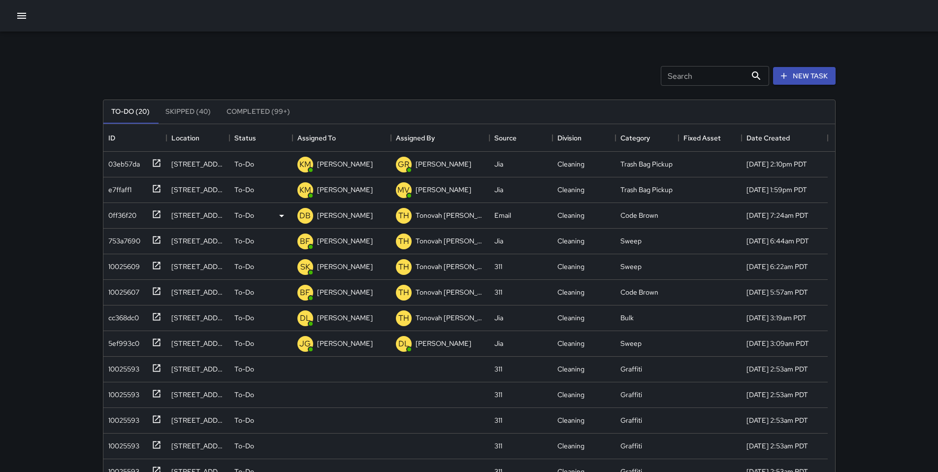
scroll to position [410, 724]
click at [820, 78] on button "New Task" at bounding box center [804, 76] width 63 height 18
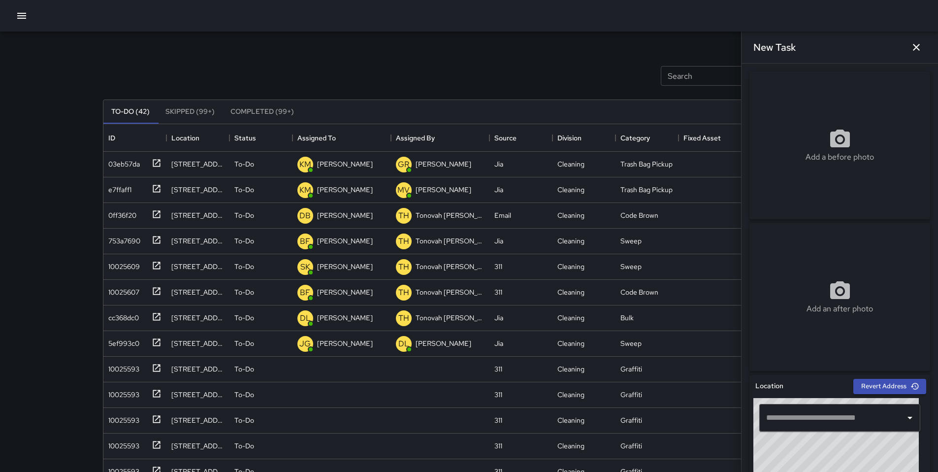
click at [804, 419] on input "text" at bounding box center [832, 417] width 137 height 19
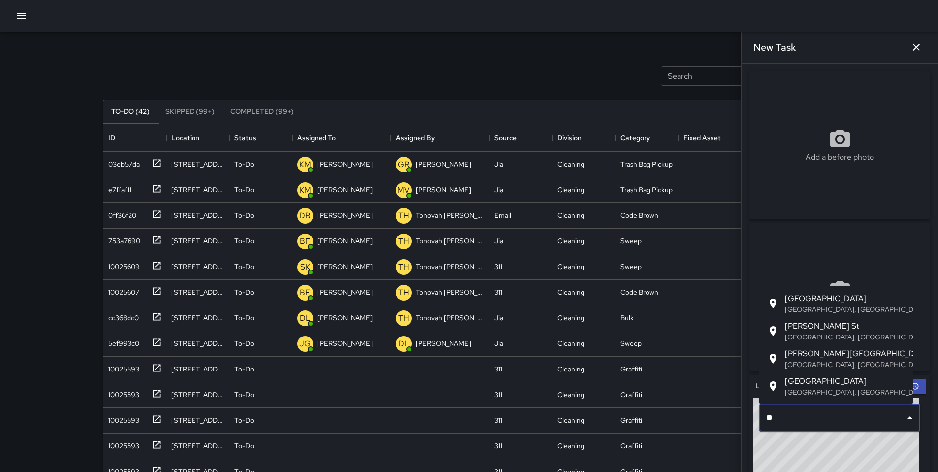
click at [816, 328] on span "Shipley St" at bounding box center [845, 326] width 120 height 12
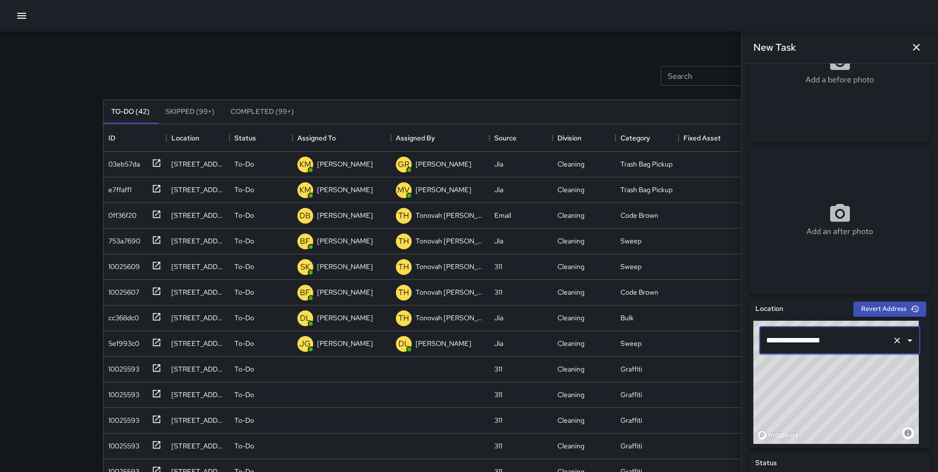
scroll to position [84, 0]
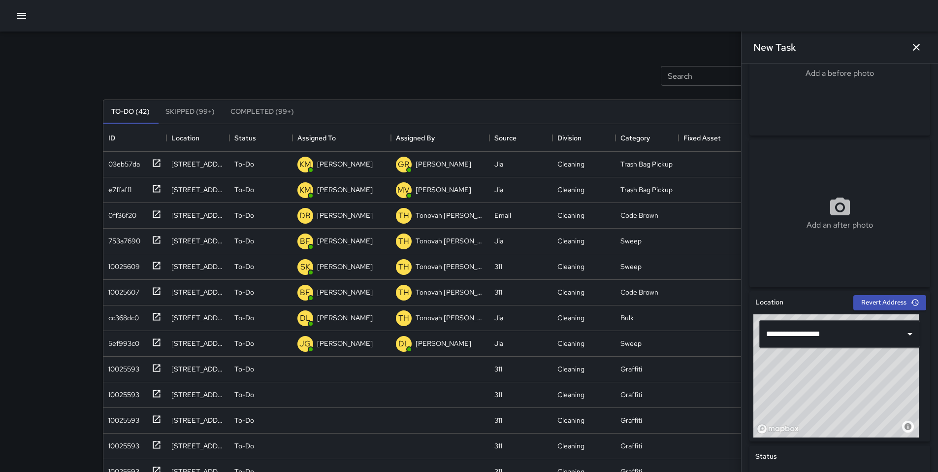
drag, startPoint x: 819, startPoint y: 401, endPoint x: 835, endPoint y: 385, distance: 23.0
click at [835, 385] on div "© Mapbox © OpenStreetMap Improve this map" at bounding box center [835, 375] width 165 height 123
type input "**********"
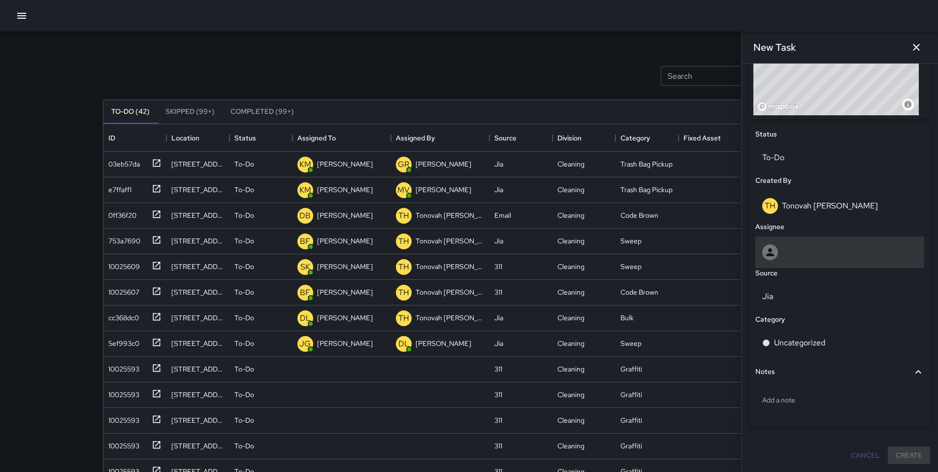
click at [783, 262] on div at bounding box center [839, 252] width 169 height 32
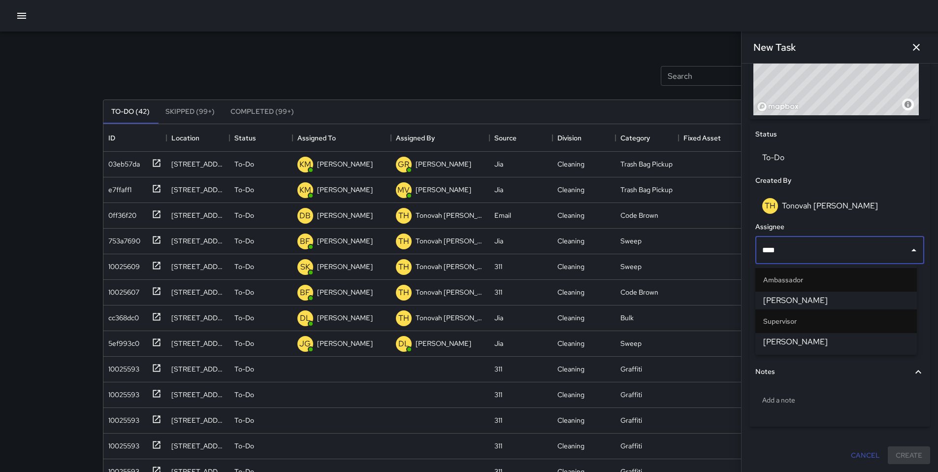
type input "*****"
click at [810, 297] on span "[PERSON_NAME]" at bounding box center [836, 300] width 146 height 12
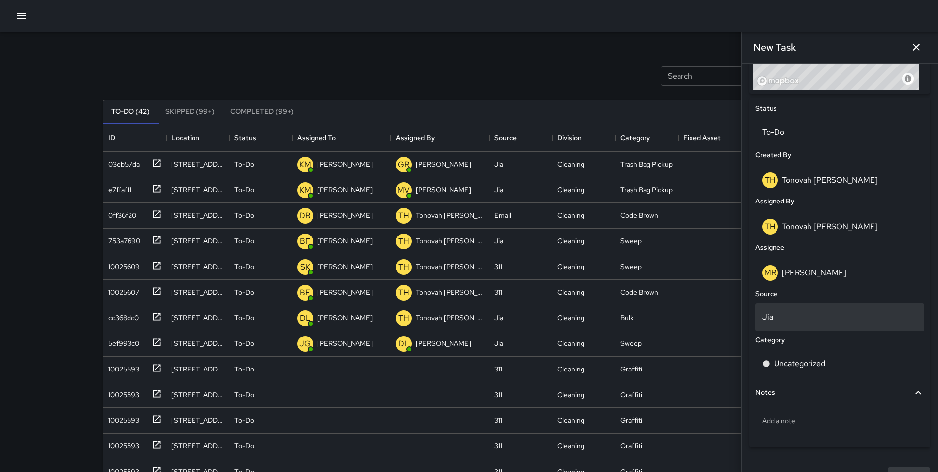
scroll to position [452, 0]
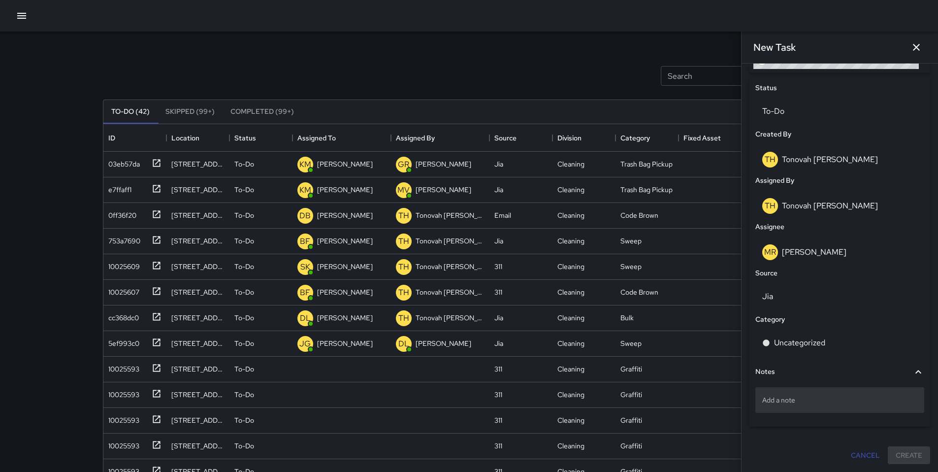
click at [803, 391] on div "Add a note" at bounding box center [839, 400] width 169 height 26
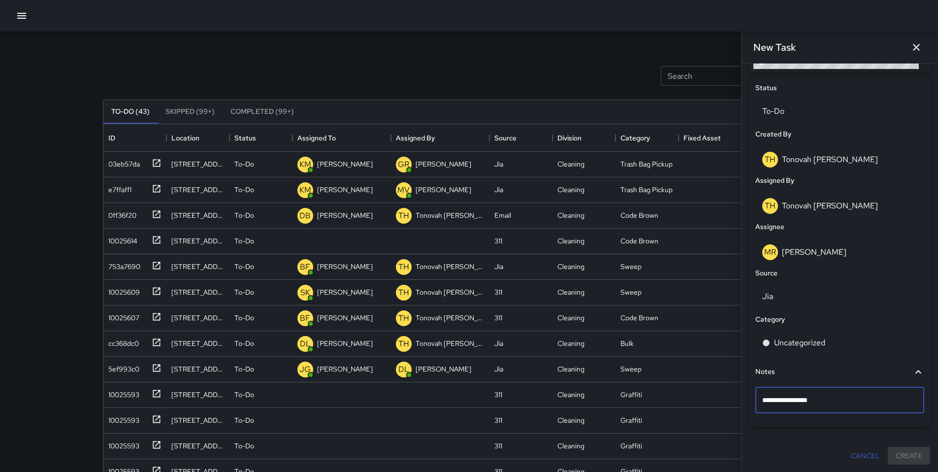
type textarea "**********"
click at [789, 346] on p "Uncategorized" at bounding box center [799, 343] width 51 height 12
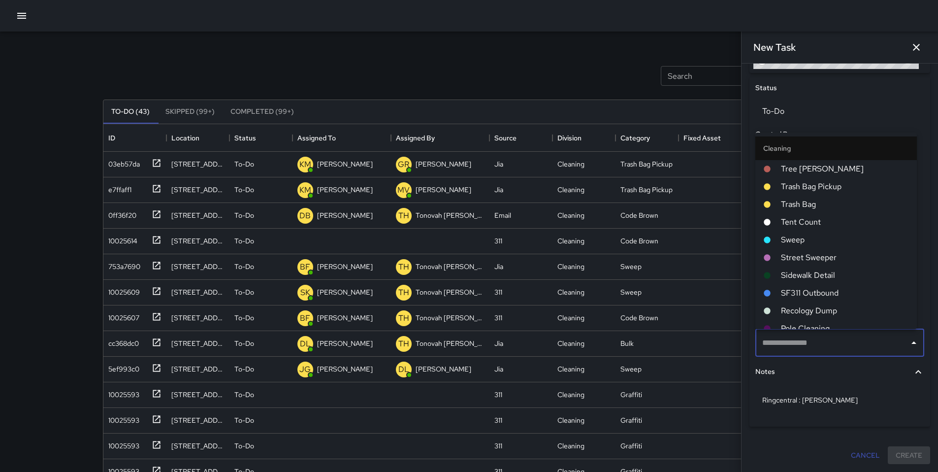
click at [803, 240] on span "Sweep" at bounding box center [845, 240] width 128 height 12
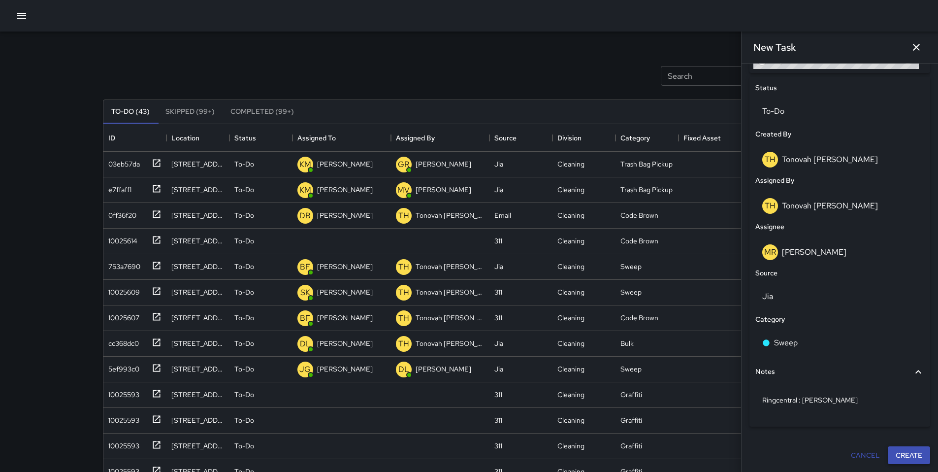
click at [897, 449] on button "Create" at bounding box center [909, 455] width 42 height 18
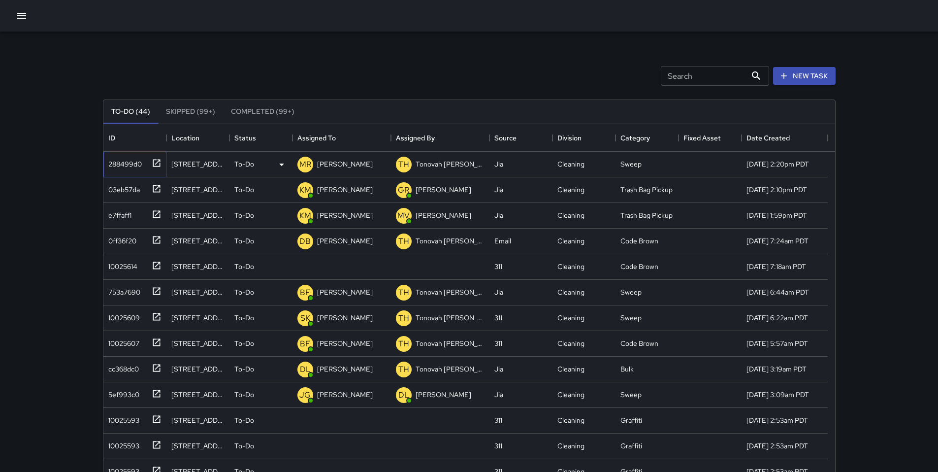
click at [118, 163] on div "288499d0" at bounding box center [122, 162] width 37 height 14
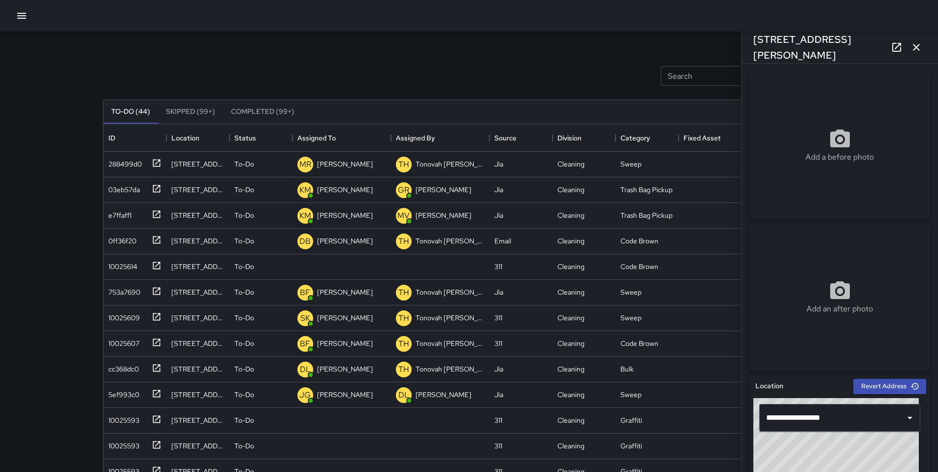
click at [893, 49] on icon at bounding box center [896, 47] width 9 height 9
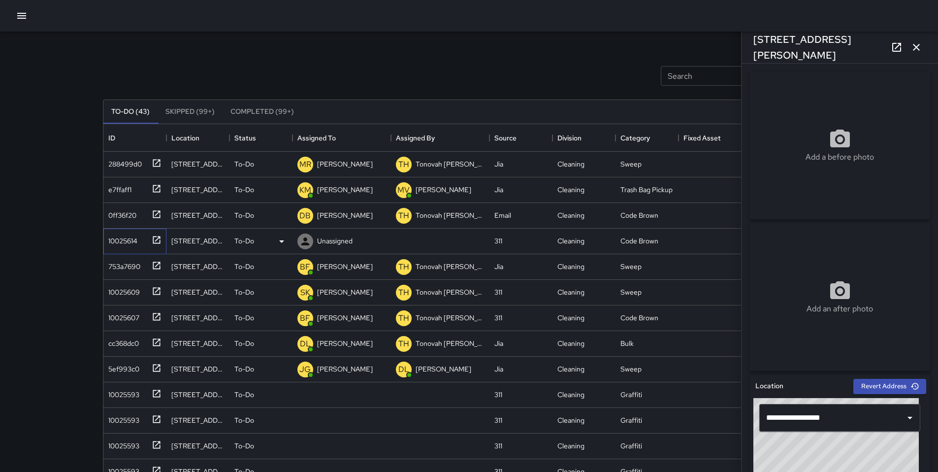
click at [129, 237] on div "10025614" at bounding box center [120, 239] width 33 height 14
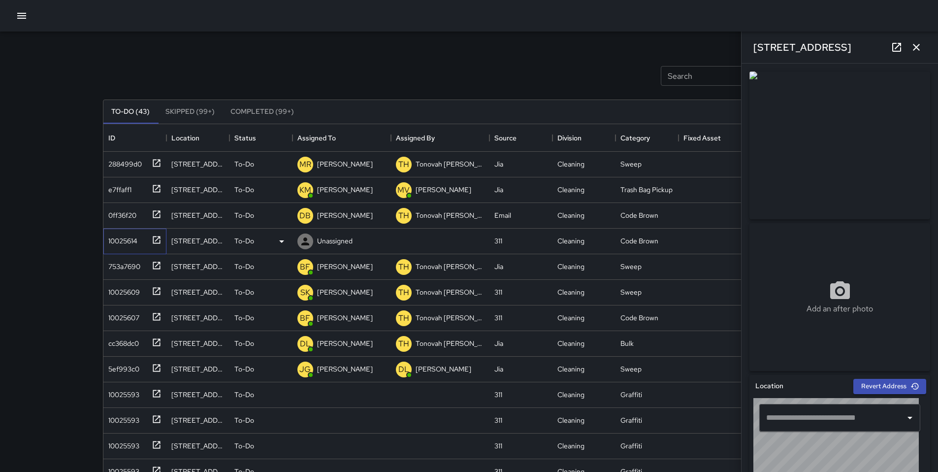
type input "**********"
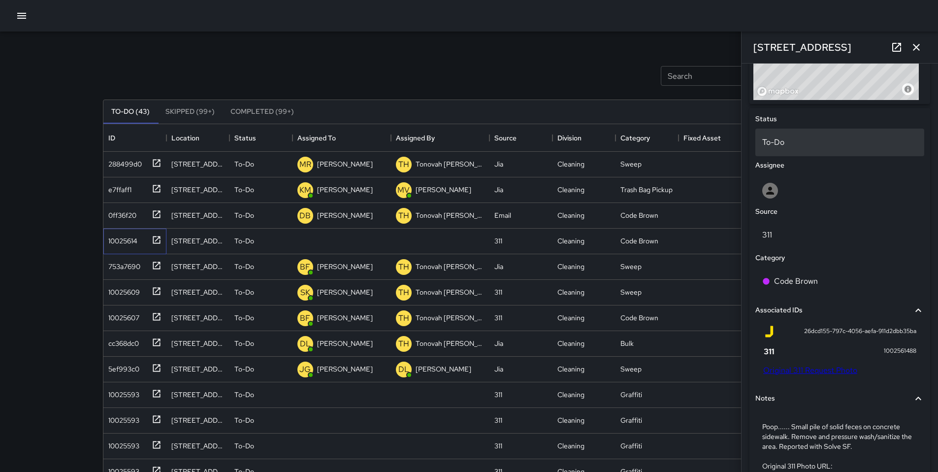
scroll to position [407, 0]
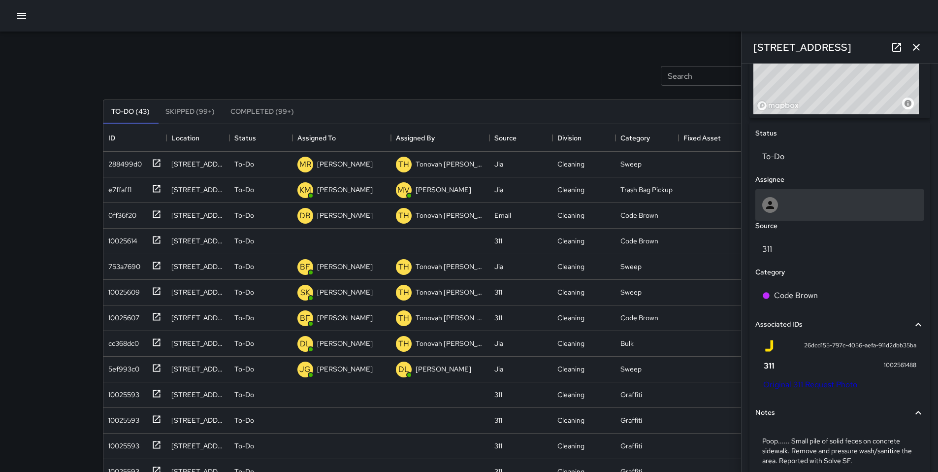
click at [785, 205] on div at bounding box center [839, 205] width 155 height 16
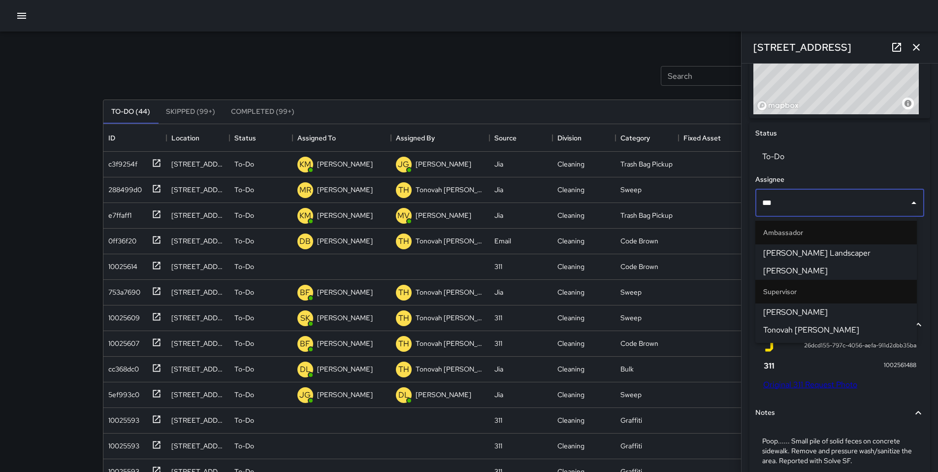
type input "****"
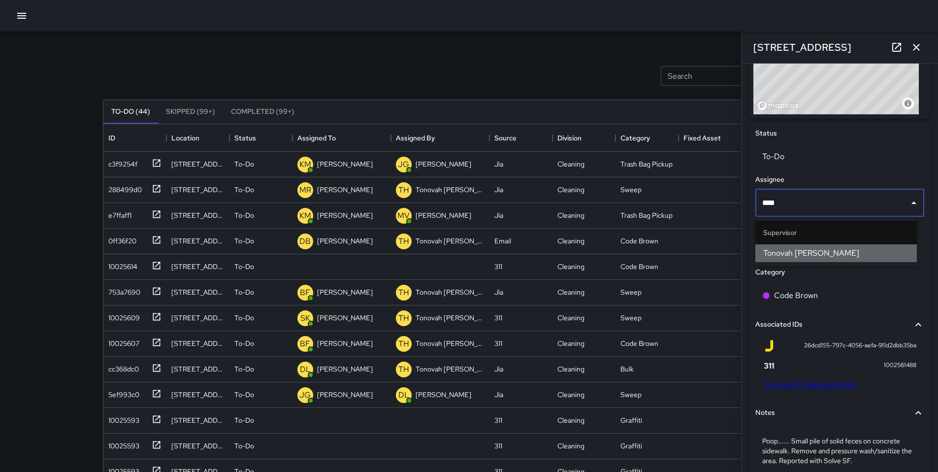
click at [791, 249] on span "Tonovah [PERSON_NAME]" at bounding box center [836, 253] width 146 height 12
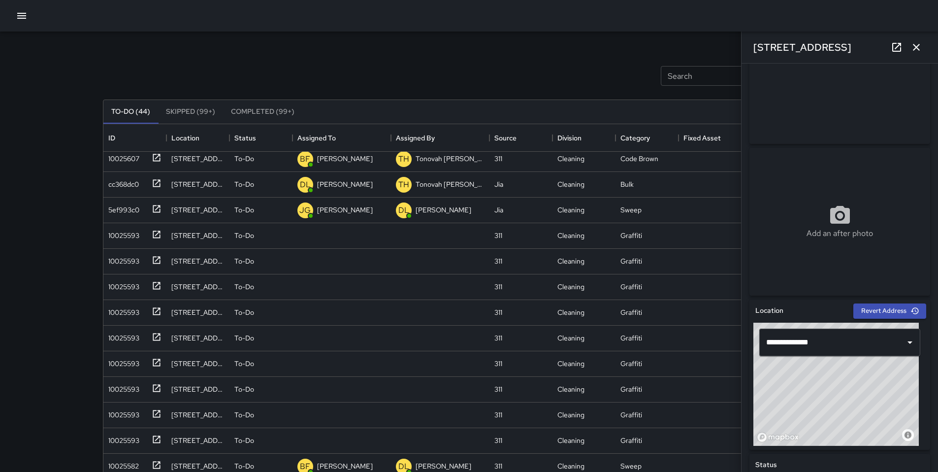
scroll to position [187, 0]
click at [114, 234] on div "10025593" at bounding box center [121, 232] width 35 height 14
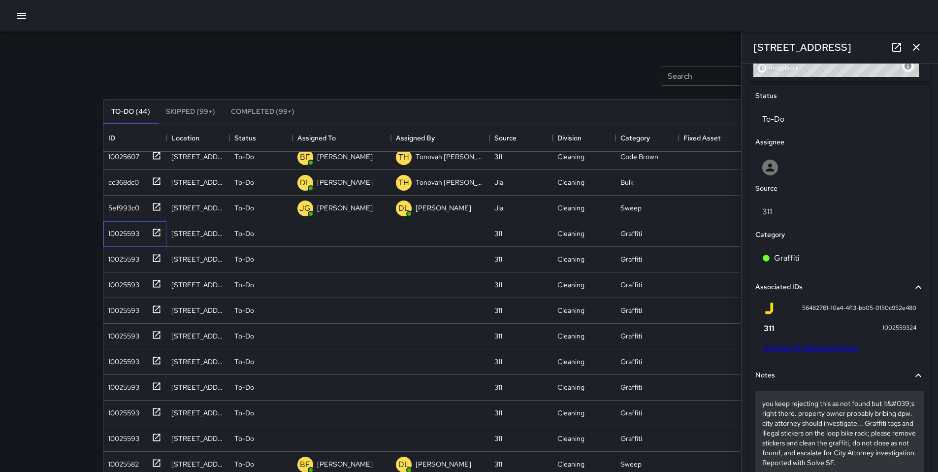
scroll to position [648, 0]
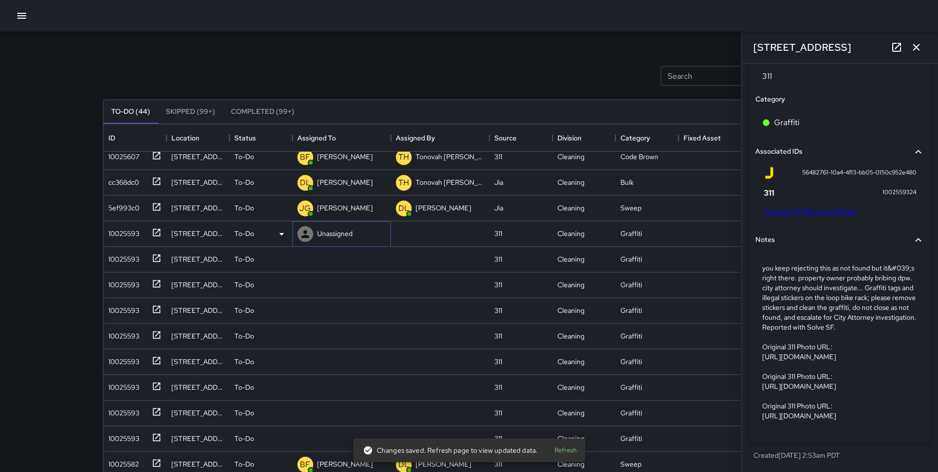
click at [314, 232] on div at bounding box center [305, 234] width 20 height 20
type input "**********"
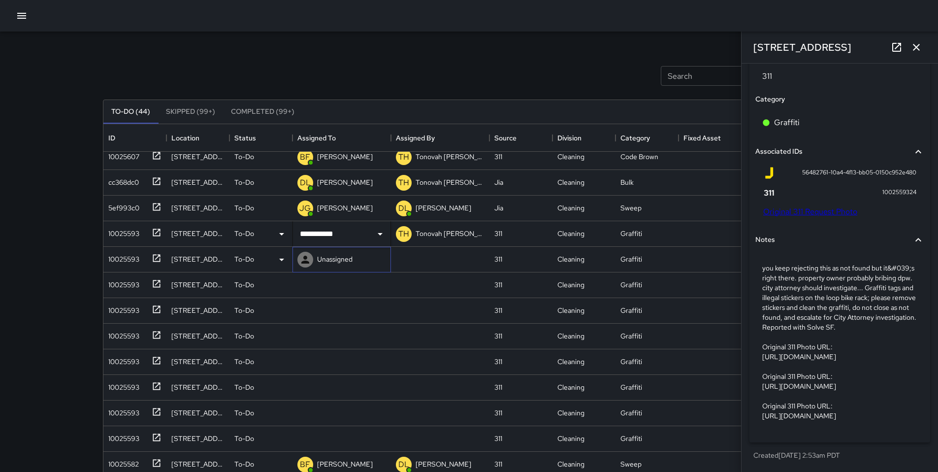
click at [341, 264] on div "Unassigned" at bounding box center [334, 259] width 39 height 14
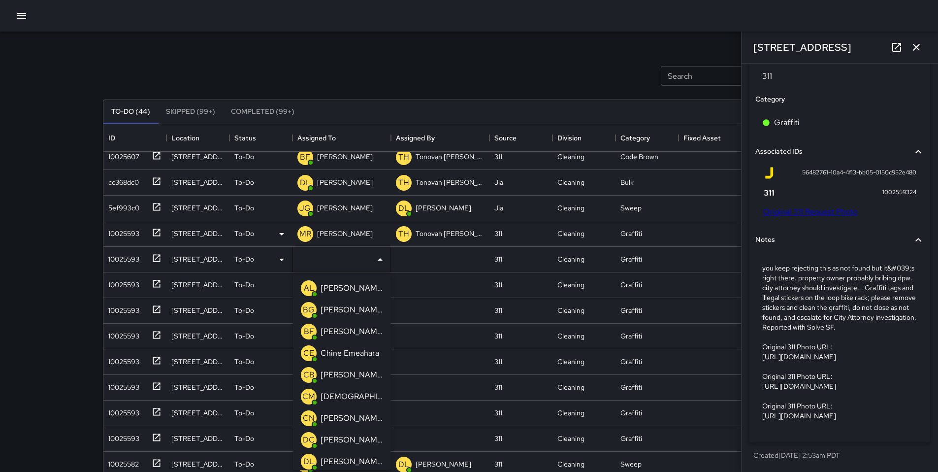
scroll to position [212, 0]
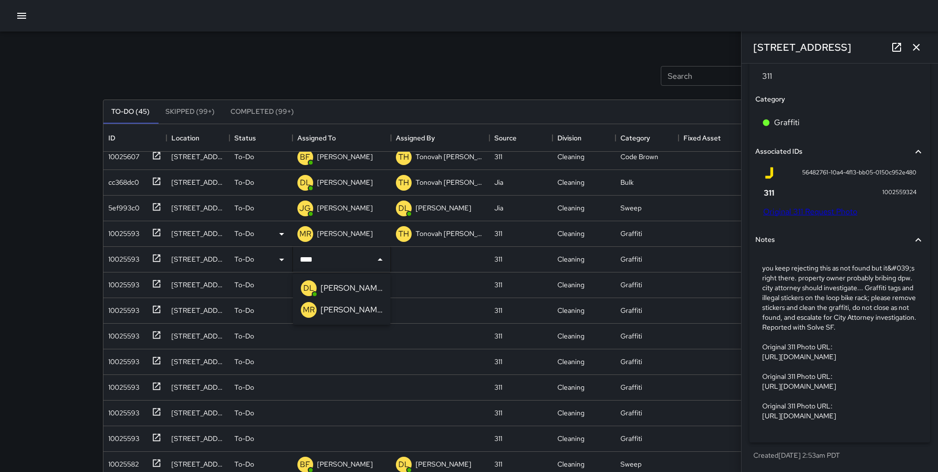
type input "*****"
click at [327, 285] on p "[PERSON_NAME]" at bounding box center [352, 288] width 62 height 12
click at [327, 281] on p "Unassigned" at bounding box center [334, 285] width 35 height 10
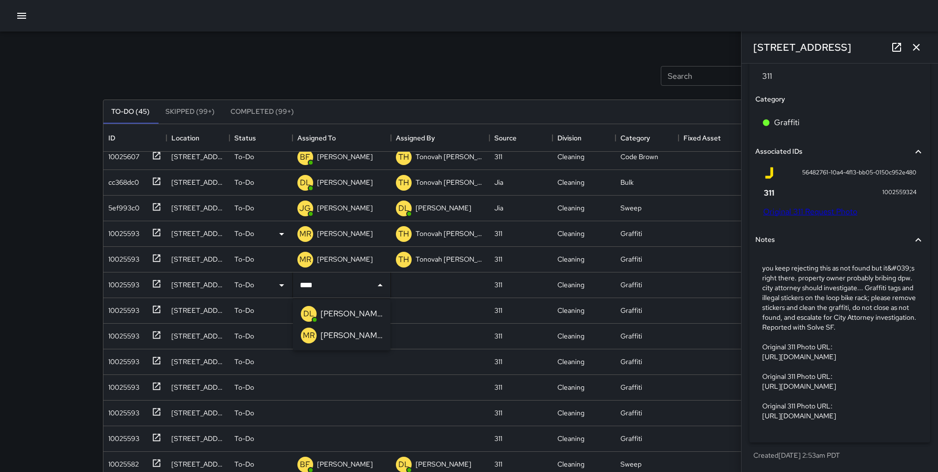
type input "*****"
click at [320, 314] on div "[PERSON_NAME]" at bounding box center [352, 314] width 66 height 16
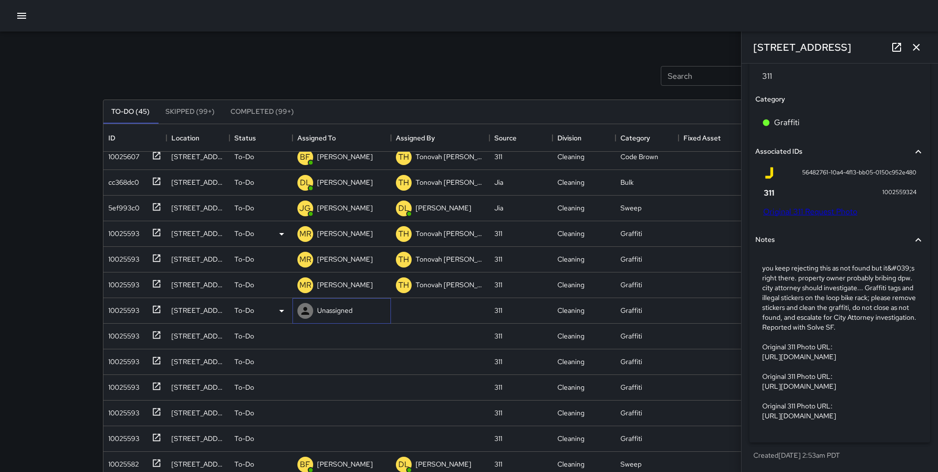
click at [321, 311] on p "Unassigned" at bounding box center [334, 310] width 35 height 10
type input "*****"
click at [312, 341] on p "MR" at bounding box center [309, 339] width 12 height 12
click at [312, 341] on div at bounding box center [305, 336] width 20 height 20
type input "*****"
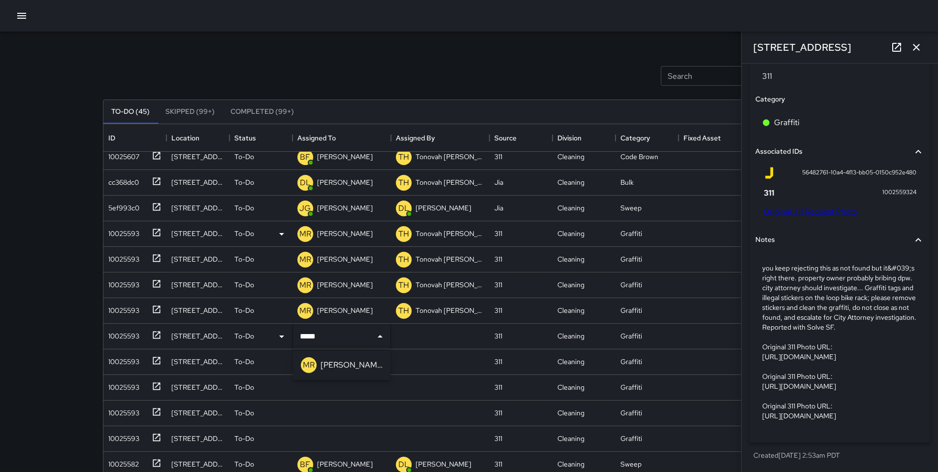
click at [325, 374] on ul "MR Maria Rosas" at bounding box center [341, 365] width 97 height 30
click at [327, 368] on p "[PERSON_NAME]" at bounding box center [352, 365] width 62 height 12
click at [328, 367] on div "Unassigned" at bounding box center [334, 362] width 39 height 14
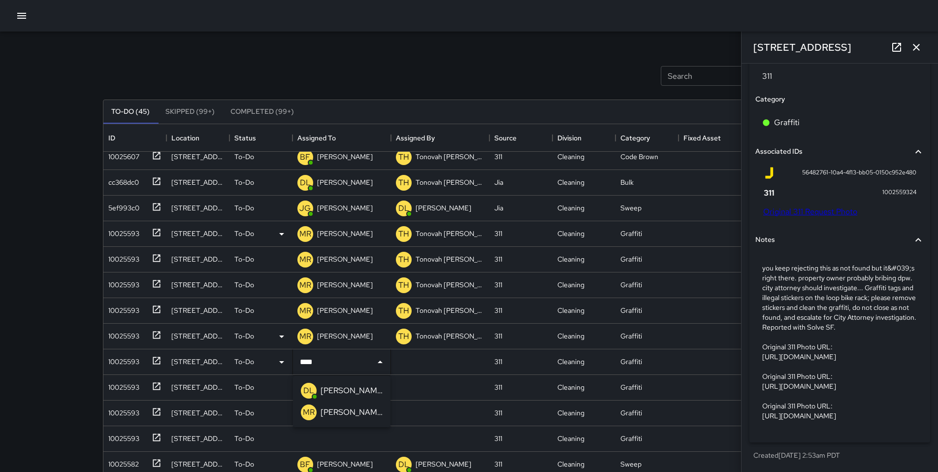
type input "*****"
click at [358, 392] on p "[PERSON_NAME]" at bounding box center [352, 391] width 62 height 12
click at [350, 387] on p "Unassigned" at bounding box center [334, 387] width 35 height 10
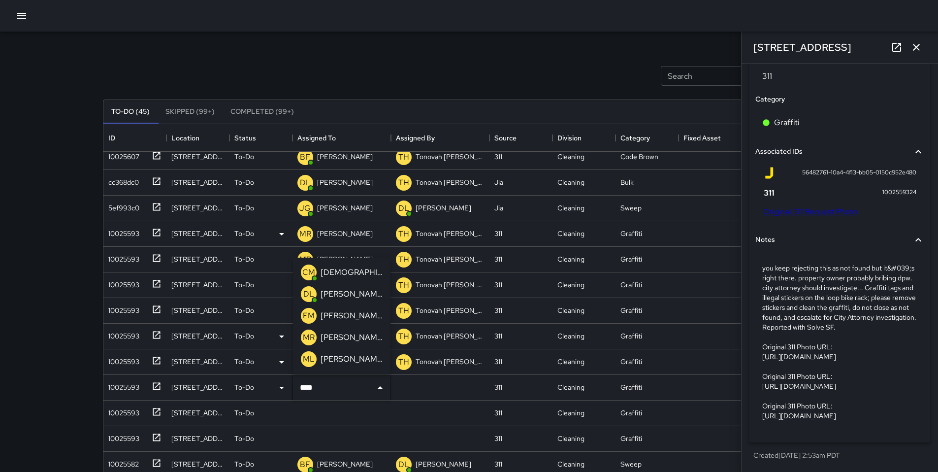
type input "*****"
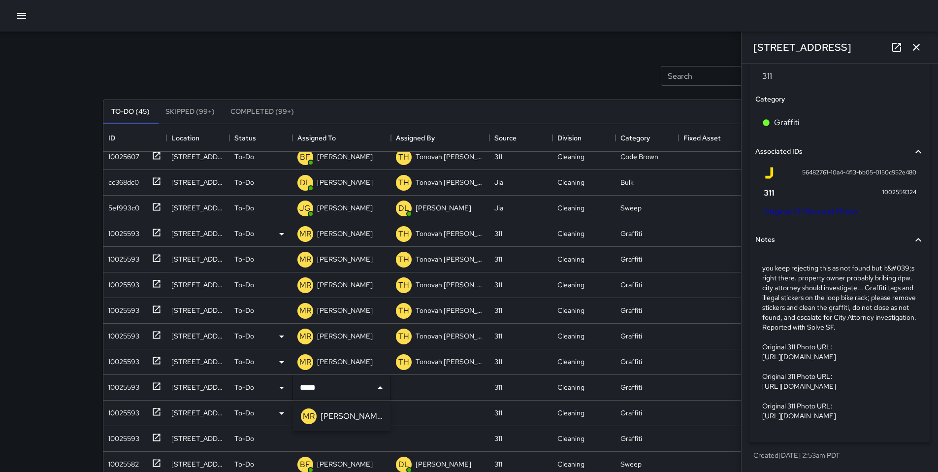
click at [345, 413] on p "[PERSON_NAME]" at bounding box center [352, 416] width 62 height 12
click at [344, 412] on p "Unassigned" at bounding box center [334, 413] width 35 height 10
type input "*****"
click at [341, 440] on p "[PERSON_NAME]" at bounding box center [352, 442] width 62 height 12
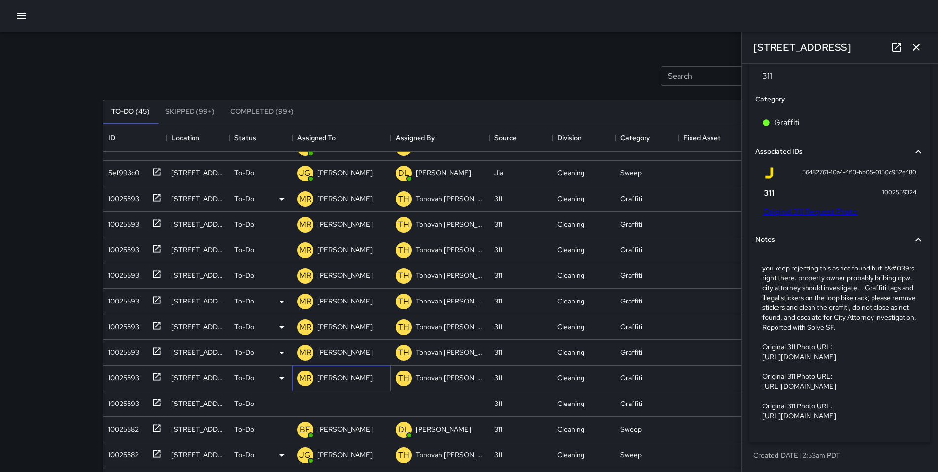
scroll to position [301, 0]
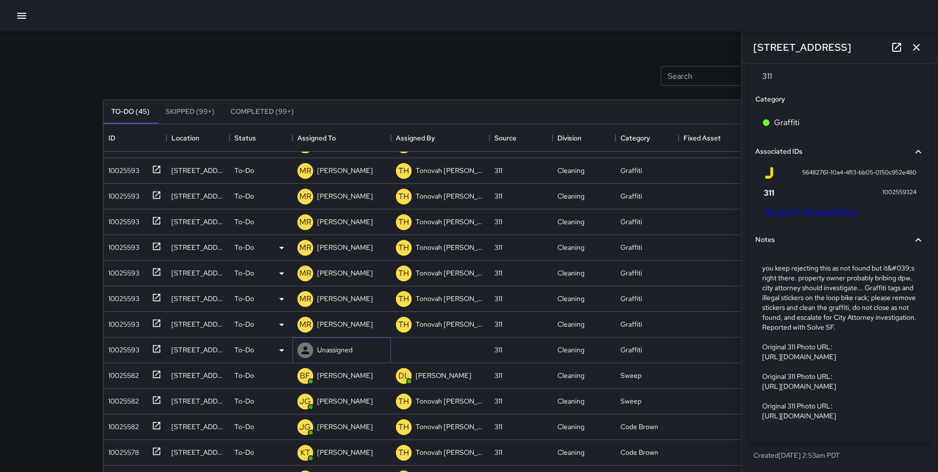
click at [326, 356] on div "Unassigned" at bounding box center [334, 350] width 39 height 14
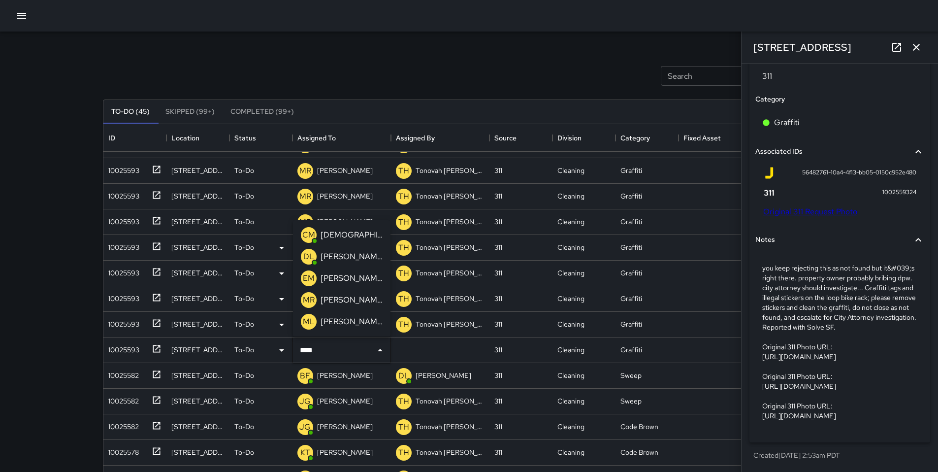
type input "*****"
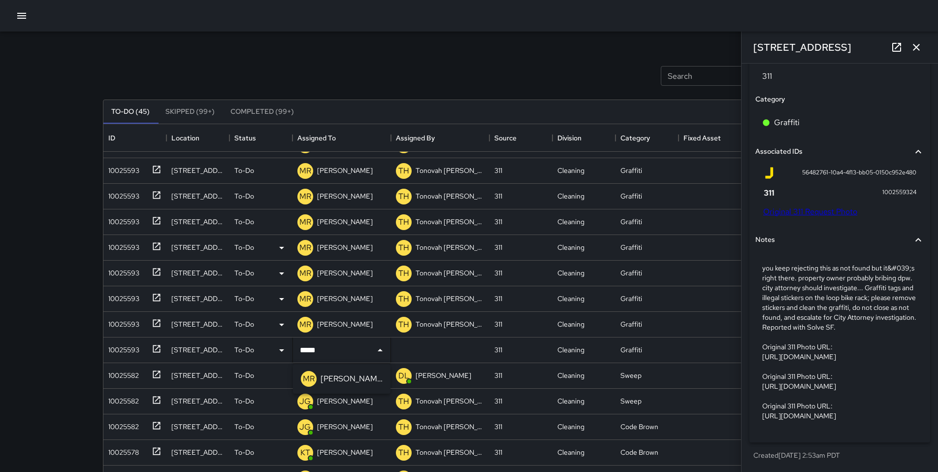
click at [334, 376] on p "[PERSON_NAME]" at bounding box center [352, 379] width 62 height 12
click at [324, 73] on div "Search Search New Task" at bounding box center [469, 75] width 737 height 51
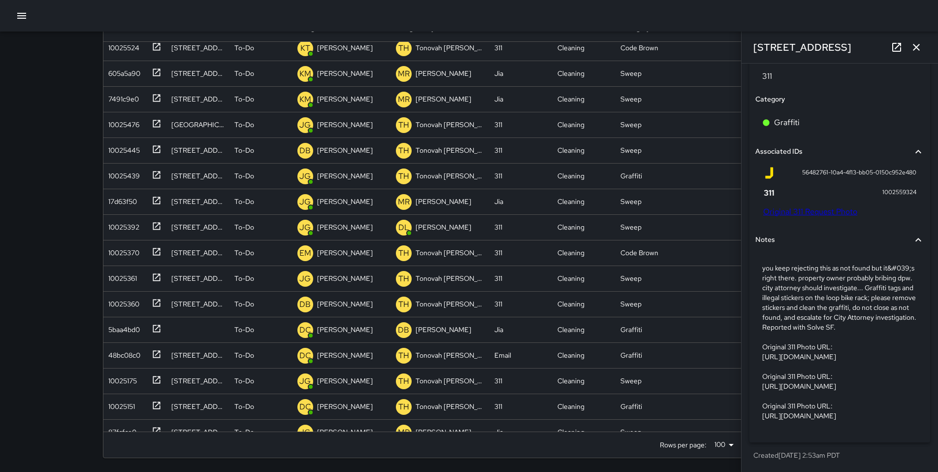
scroll to position [595, 0]
drag, startPoint x: 916, startPoint y: 48, endPoint x: 908, endPoint y: 58, distance: 13.0
click at [916, 48] on icon "button" at bounding box center [916, 47] width 7 height 7
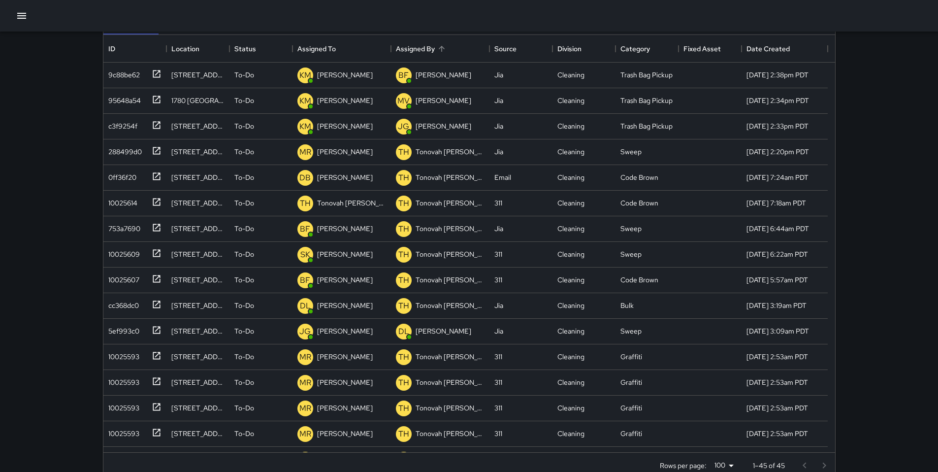
scroll to position [0, 0]
